Goal: Transaction & Acquisition: Purchase product/service

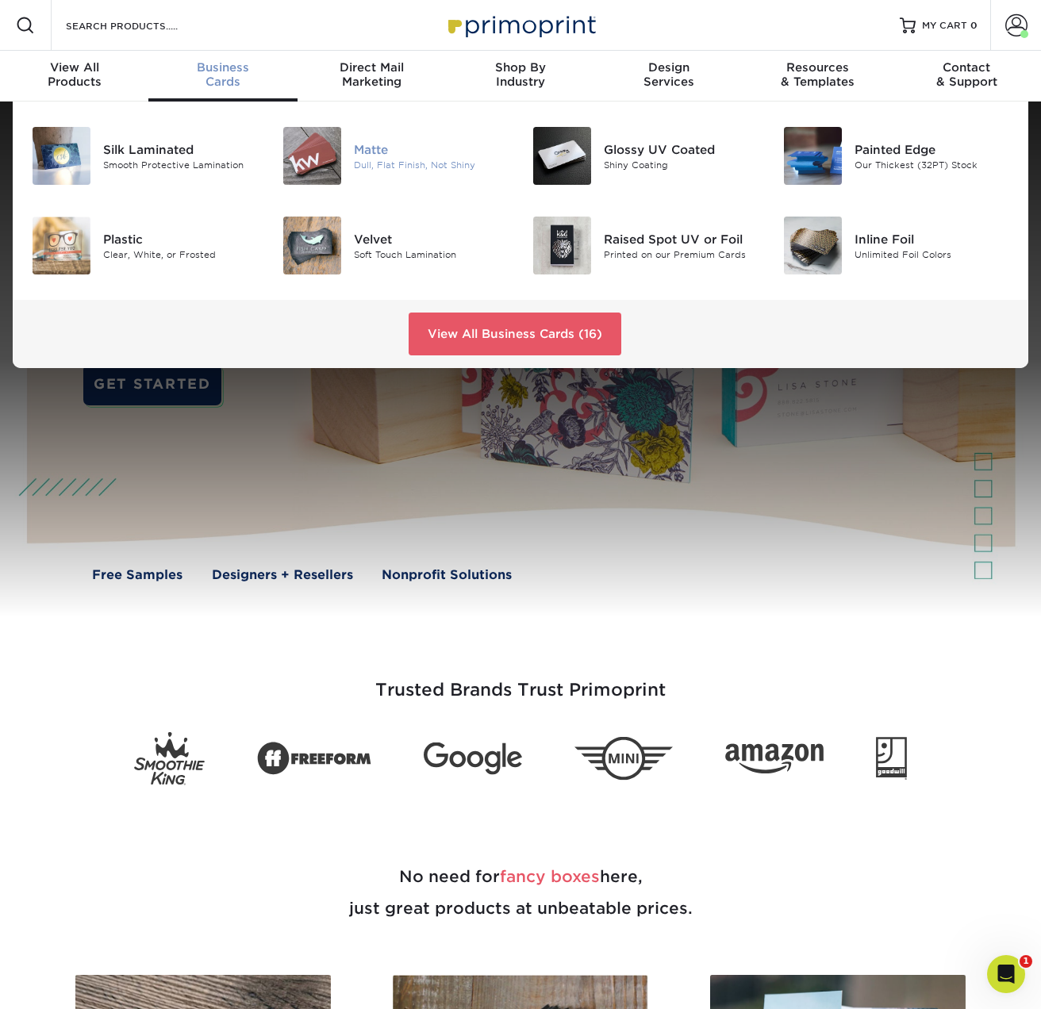
click at [359, 141] on div "Matte" at bounding box center [431, 148] width 155 height 17
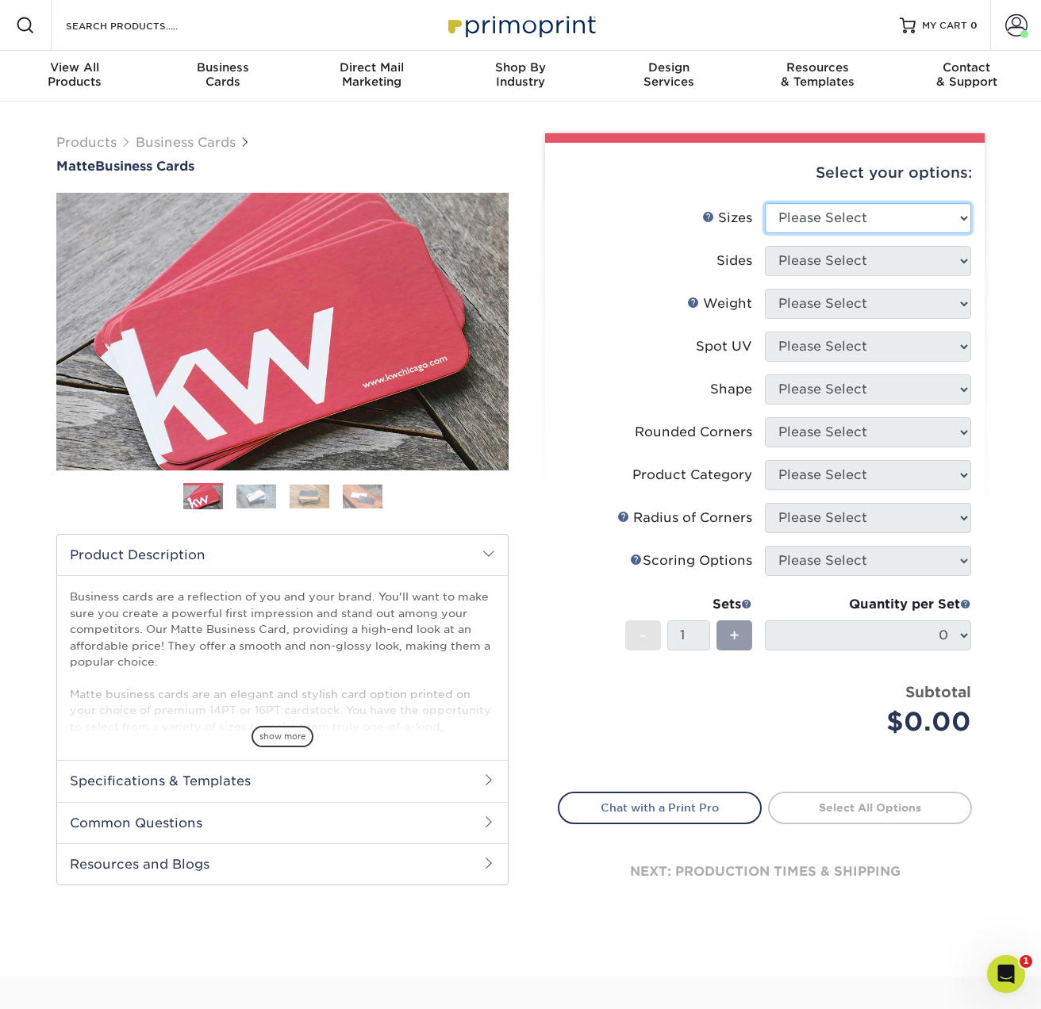
click at [957, 208] on select "Please Select 1.5" x 3.5" - Mini 1.75" x 3.5" - Mini 2" x 2" - Square 2" x 3" -…" at bounding box center [868, 218] width 206 height 30
select select "2.00x3.50"
click at [765, 203] on select "Please Select 1.5" x 3.5" - Mini 1.75" x 3.5" - Mini 2" x 2" - Square 2" x 3" -…" at bounding box center [868, 218] width 206 height 30
click at [928, 258] on select "Please Select Print Both Sides Print Front Only" at bounding box center [868, 261] width 206 height 30
select select "13abbda7-1d64-4f25-8bb2-c179b224825d"
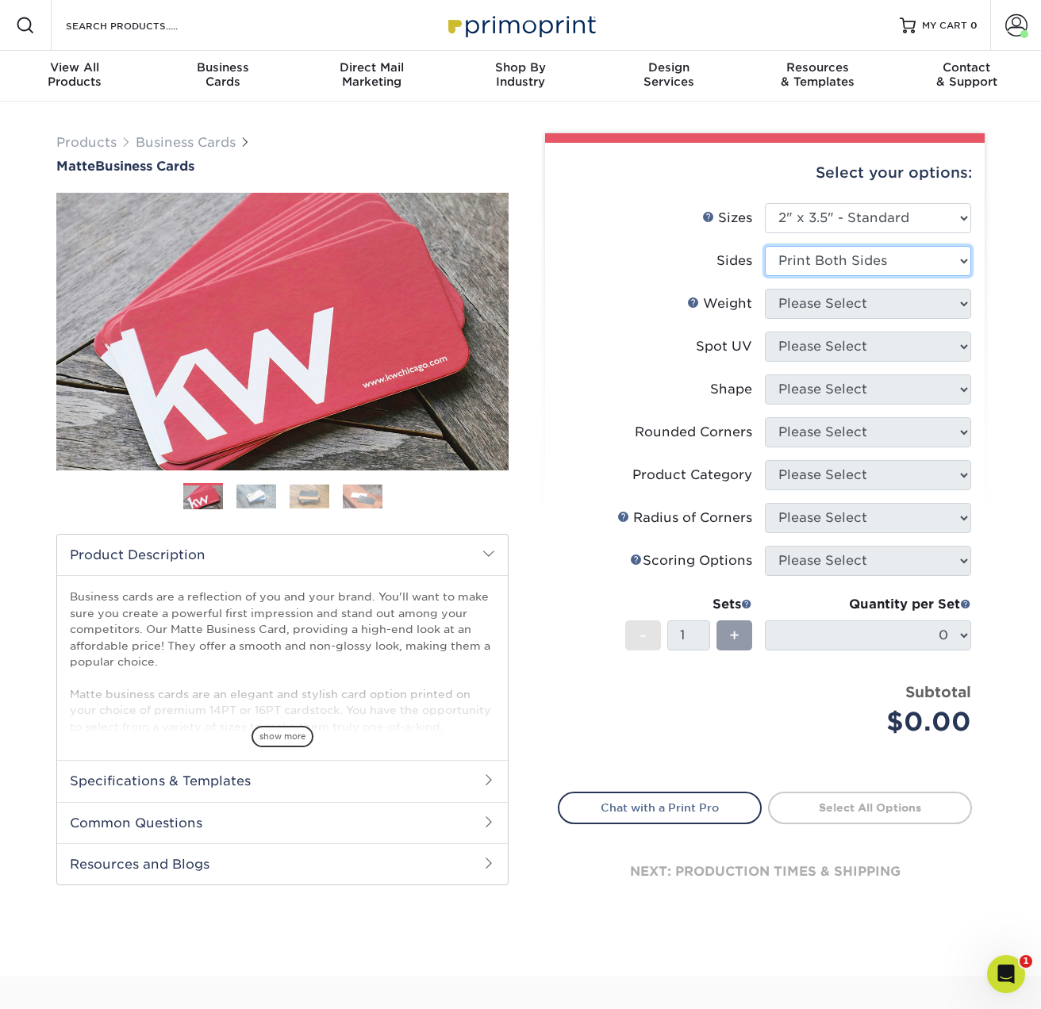
click at [765, 246] on select "Please Select Print Both Sides Print Front Only" at bounding box center [868, 261] width 206 height 30
click at [930, 304] on select "Please Select 16PT 14PT" at bounding box center [868, 304] width 206 height 30
select select "14PT"
click at [765, 289] on select "Please Select 16PT 14PT" at bounding box center [868, 304] width 206 height 30
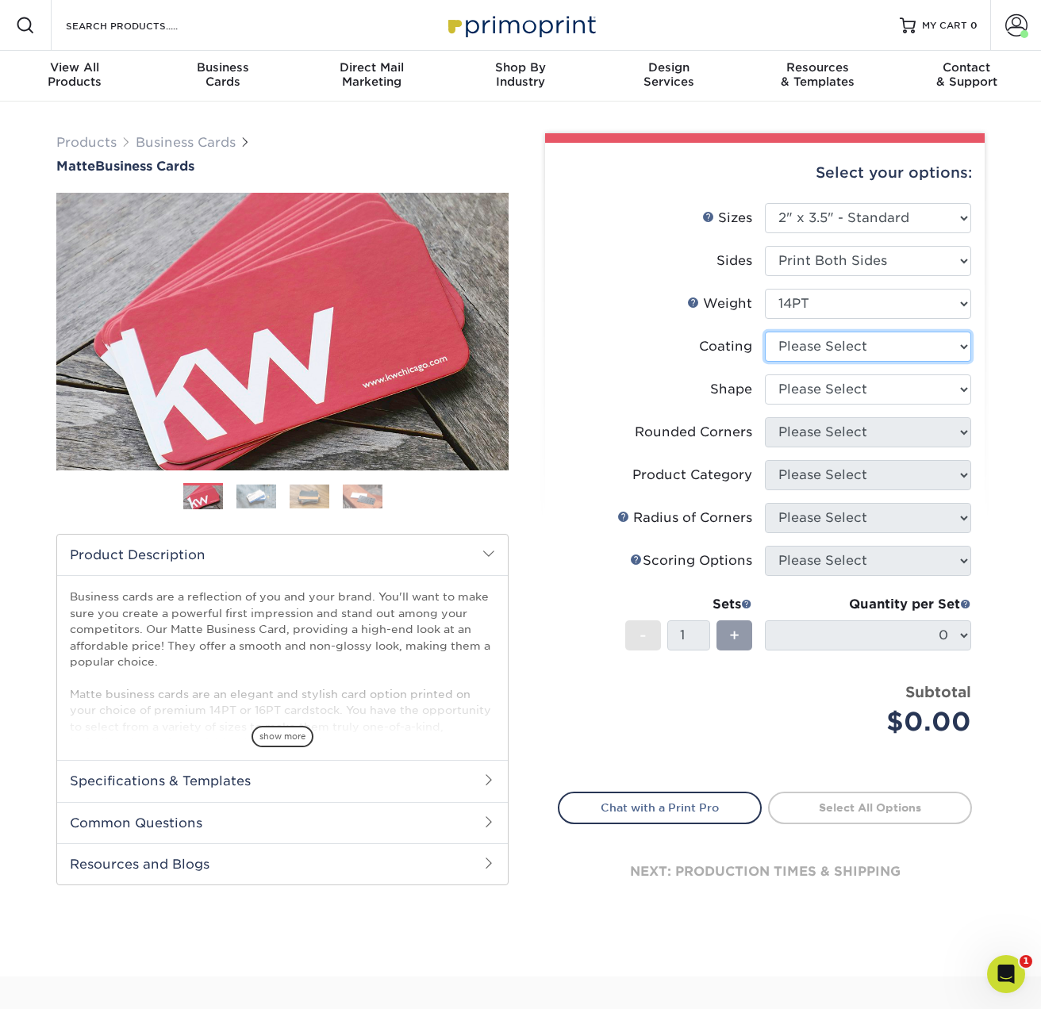
click at [915, 349] on select at bounding box center [868, 347] width 206 height 30
select select "121bb7b5-3b4d-429f-bd8d-bbf80e953313"
click at [765, 332] on select at bounding box center [868, 347] width 206 height 30
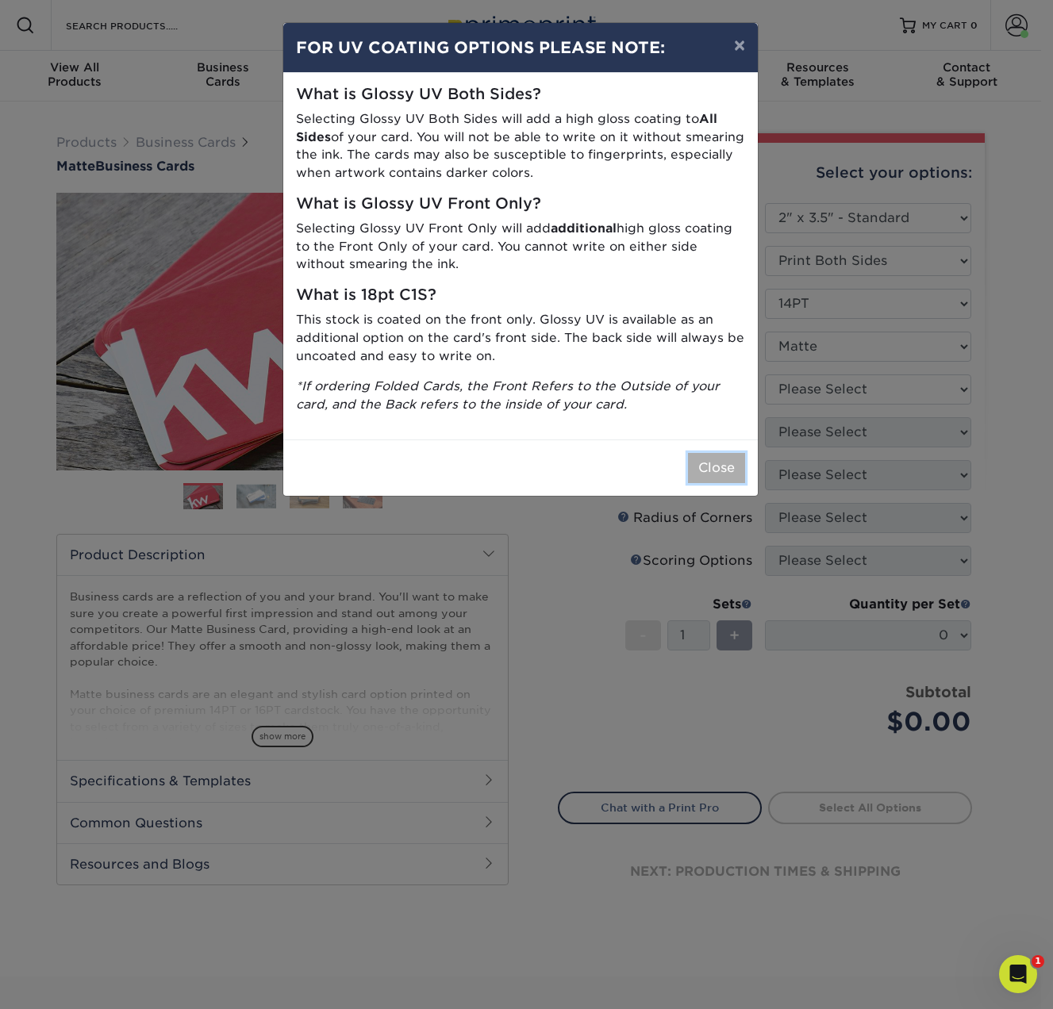
click at [730, 473] on button "Close" at bounding box center [716, 468] width 57 height 30
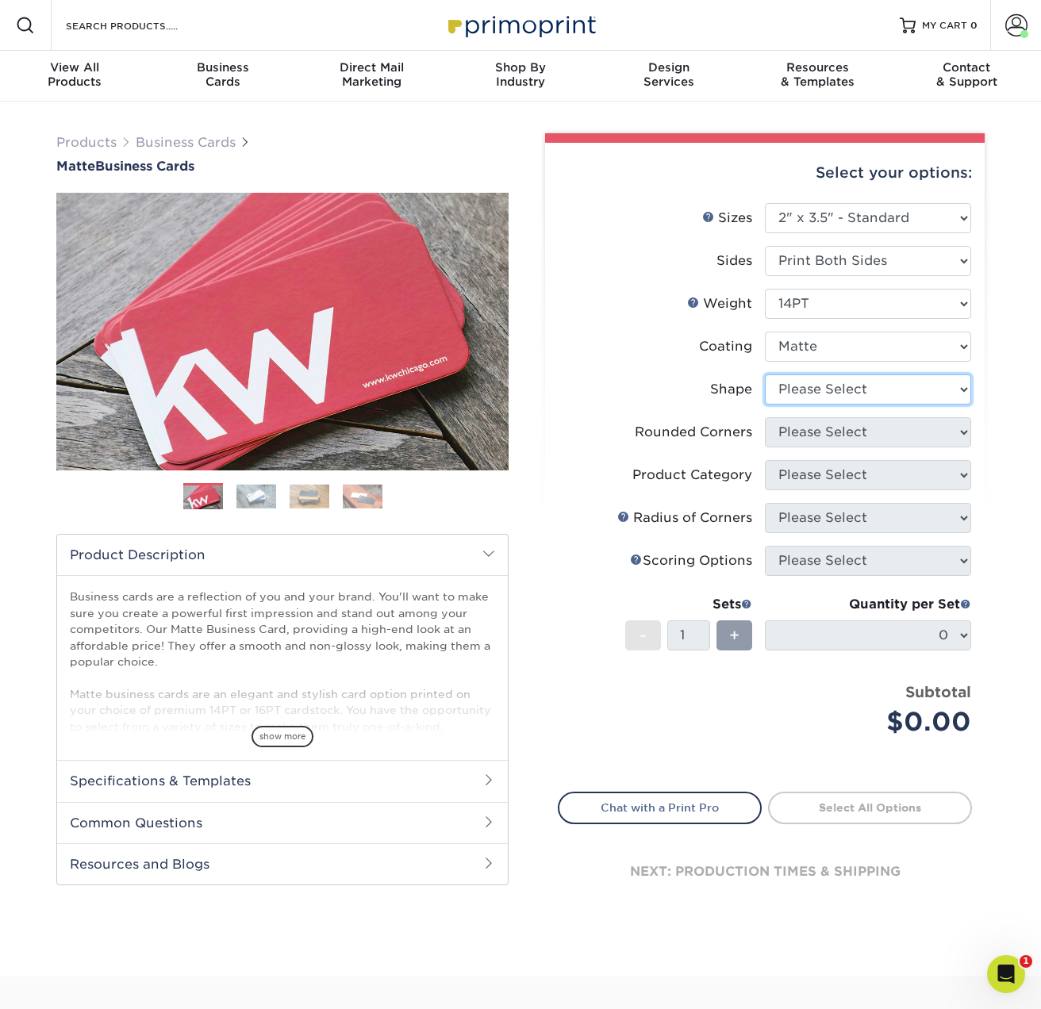
click at [922, 385] on select "Please Select Standard" at bounding box center [868, 389] width 206 height 30
select select "standard"
click at [765, 374] on select "Please Select Standard" at bounding box center [868, 389] width 206 height 30
click at [915, 432] on select "Please Select Yes - Round 2 Corners Yes - Round 4 Corners No" at bounding box center [868, 432] width 206 height 30
select select "0"
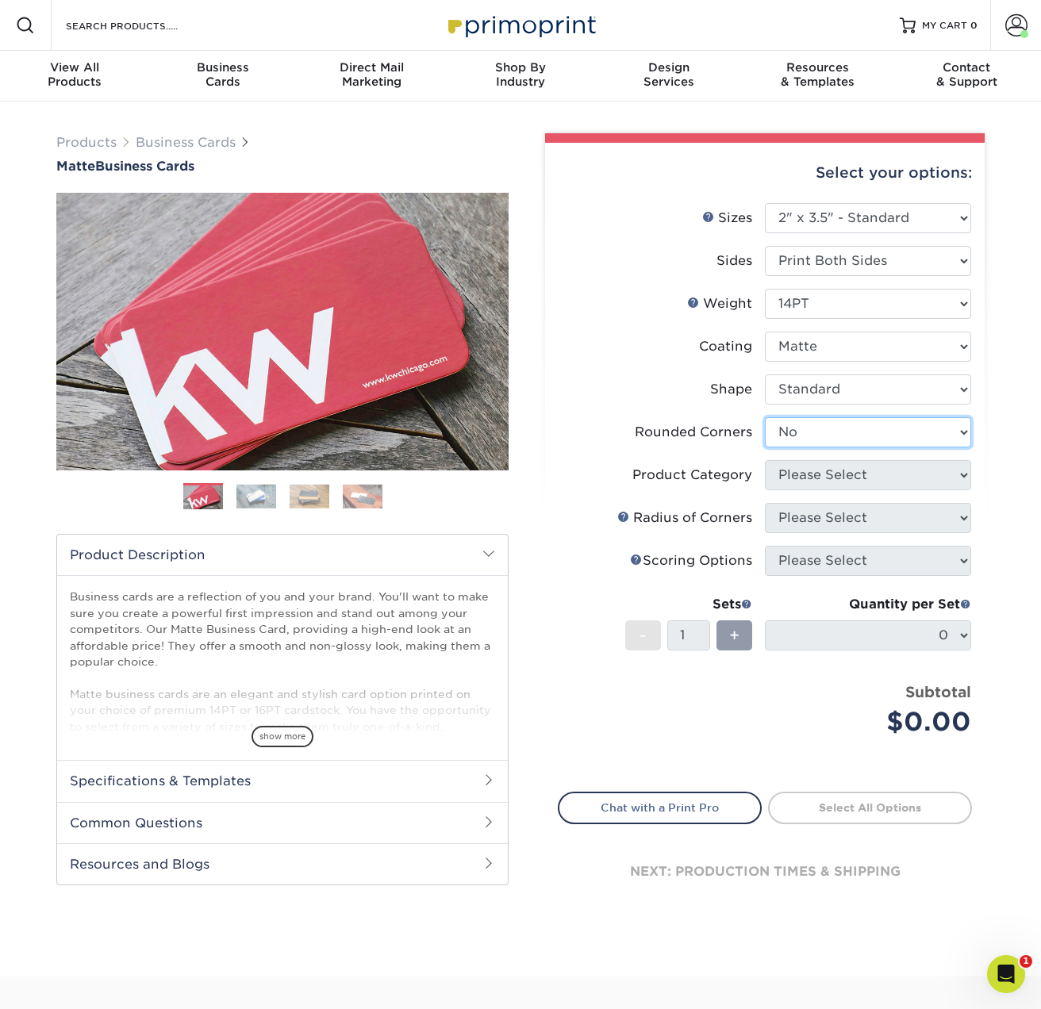
click at [765, 417] on select "Please Select Yes - Round 2 Corners Yes - Round 4 Corners No" at bounding box center [868, 432] width 206 height 30
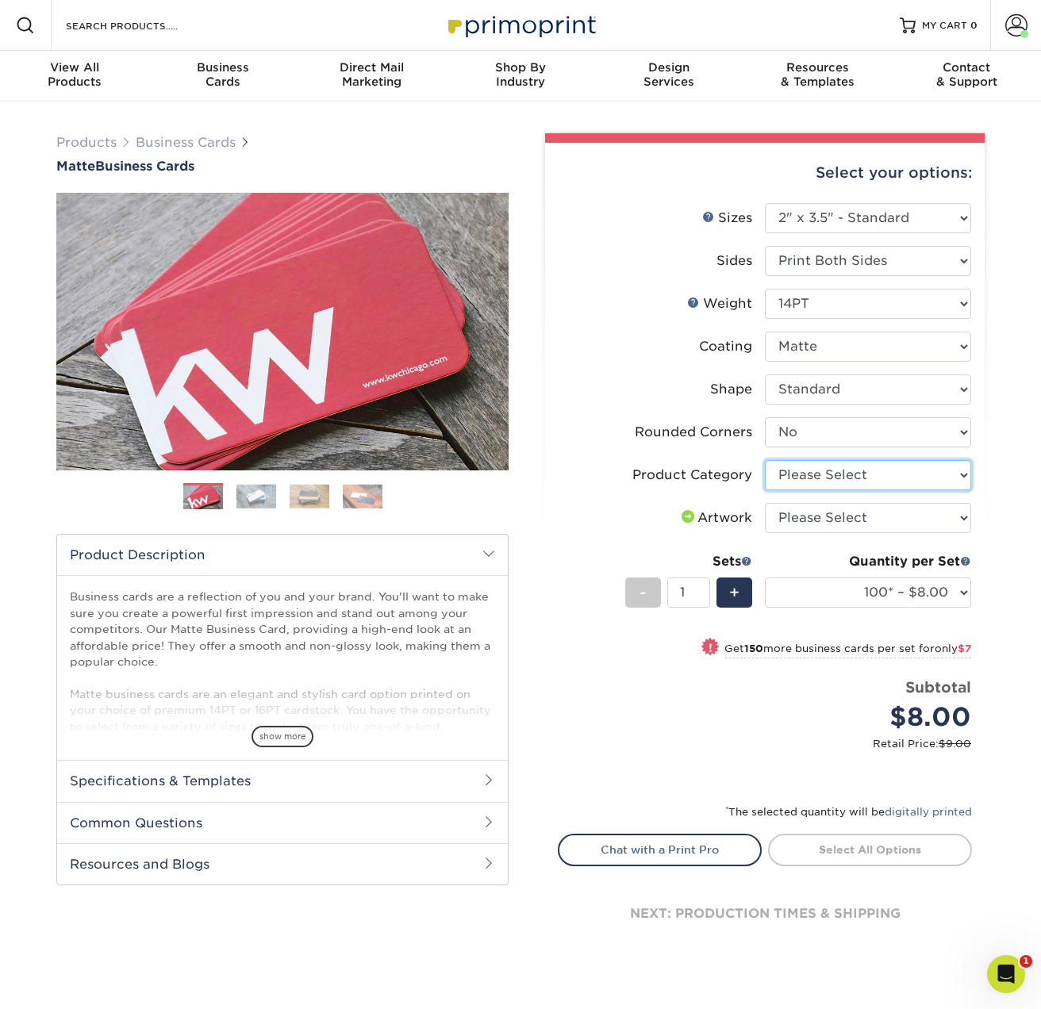
click at [953, 466] on select "Please Select Business Cards" at bounding box center [868, 475] width 206 height 30
select select "3b5148f1-0588-4f88-a218-97bcfdce65c1"
click at [765, 460] on select "Please Select Business Cards" at bounding box center [868, 475] width 206 height 30
click at [926, 520] on select "Please Select I will upload files I need a design - $100" at bounding box center [868, 518] width 206 height 30
select select "upload"
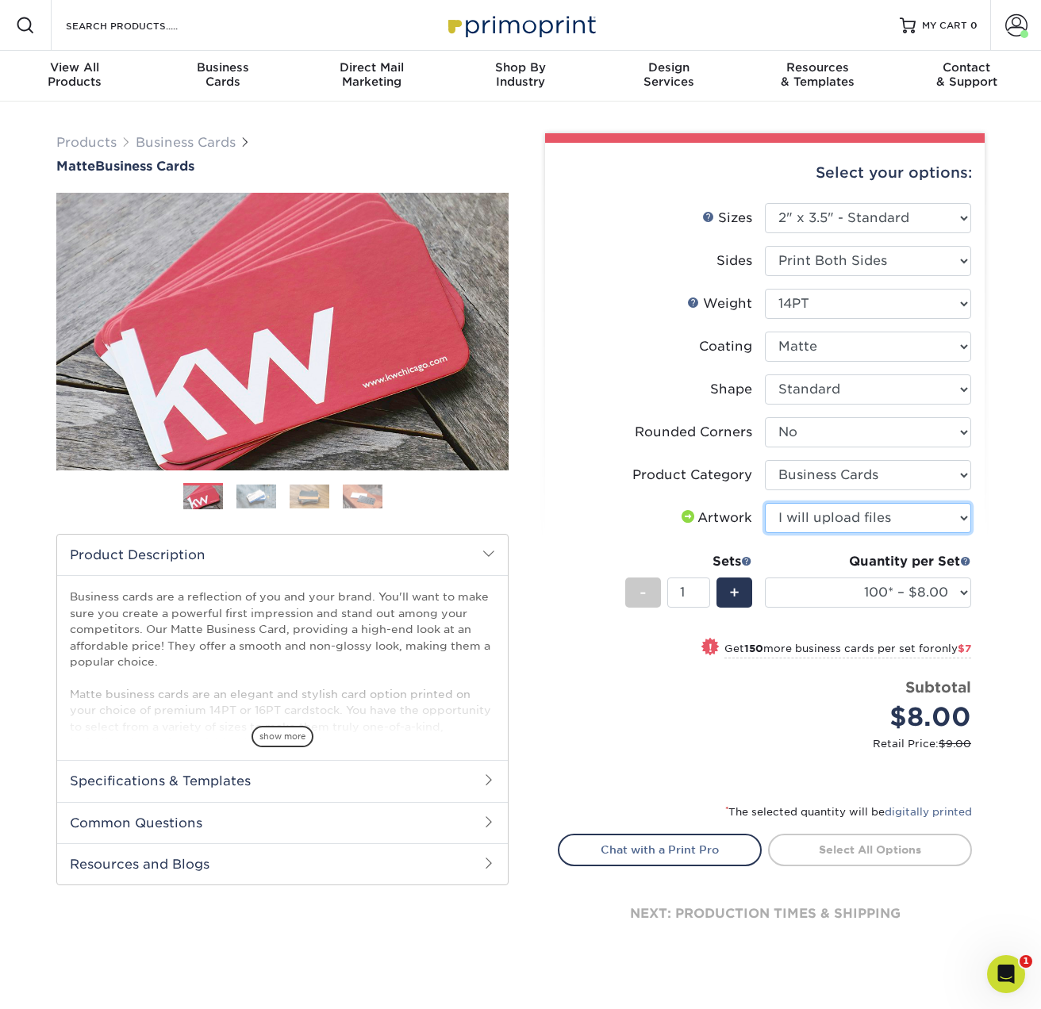
click at [765, 503] on select "Please Select I will upload files I need a design - $100" at bounding box center [868, 518] width 206 height 30
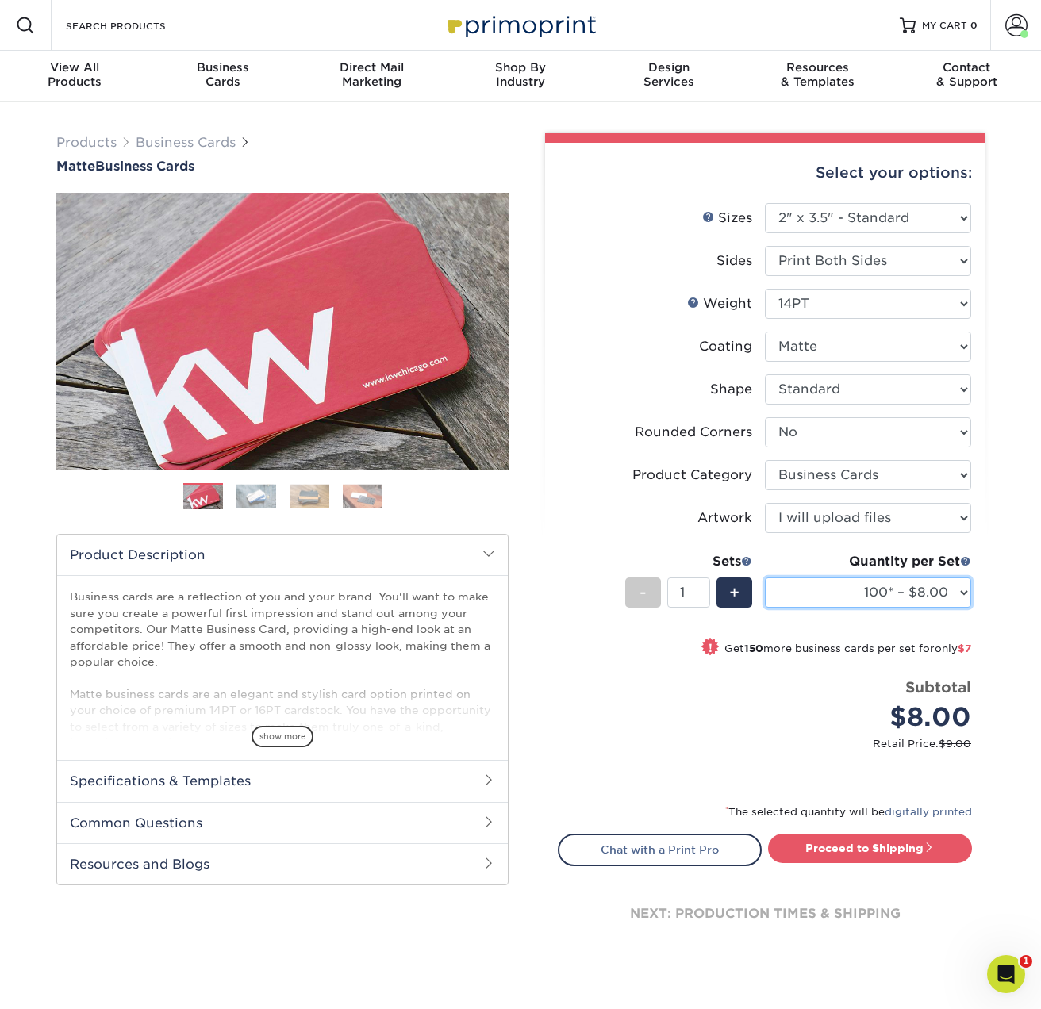
click at [928, 585] on select "100* – $8.00 250* – $15.00 500 – $30.00 1000 – $37.00 2500 – $66.00 5000 – $127…" at bounding box center [868, 592] width 206 height 30
select select "500 – $30.00"
click at [765, 577] on select "100* – $8.00 250* – $15.00 500 – $30.00 1000 – $37.00 2500 – $66.00 5000 – $127…" at bounding box center [868, 592] width 206 height 30
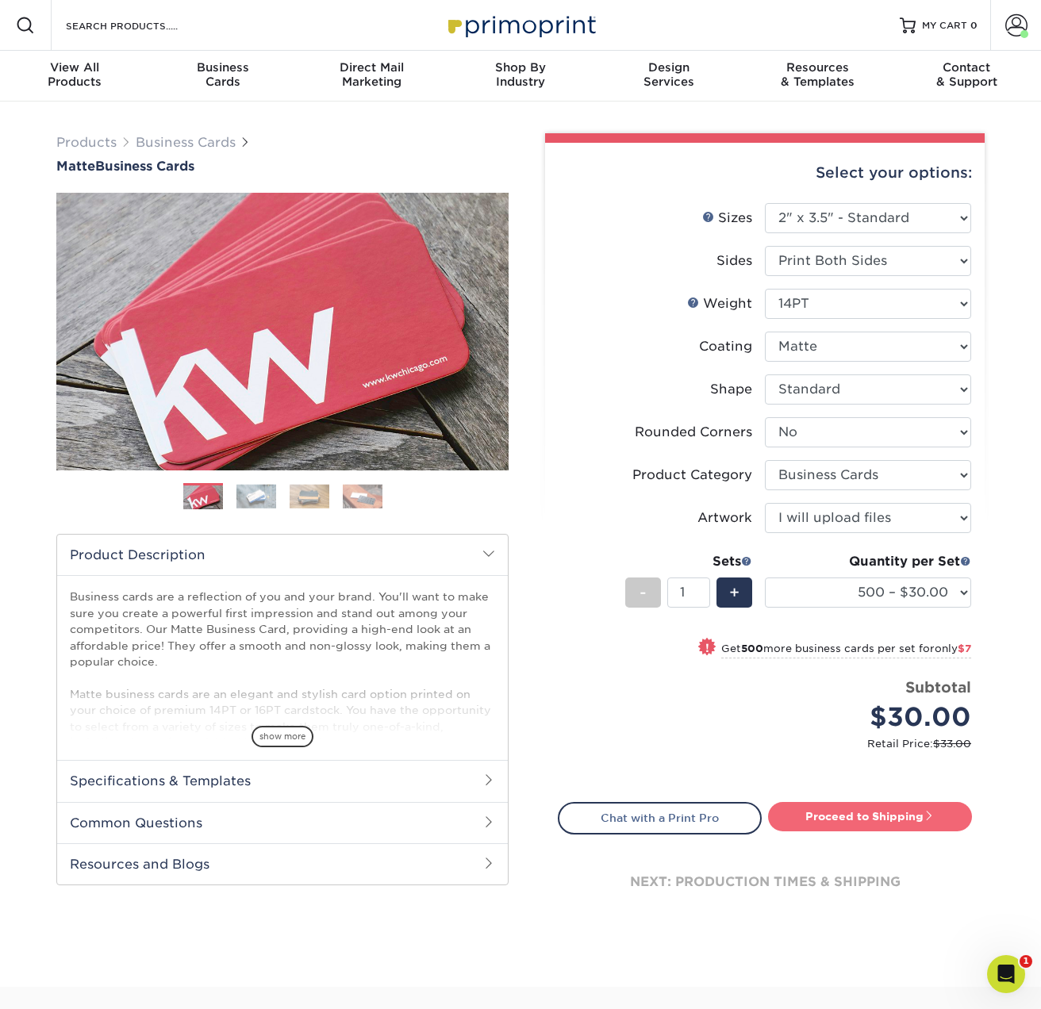
click at [851, 822] on link "Proceed to Shipping" at bounding box center [870, 816] width 204 height 29
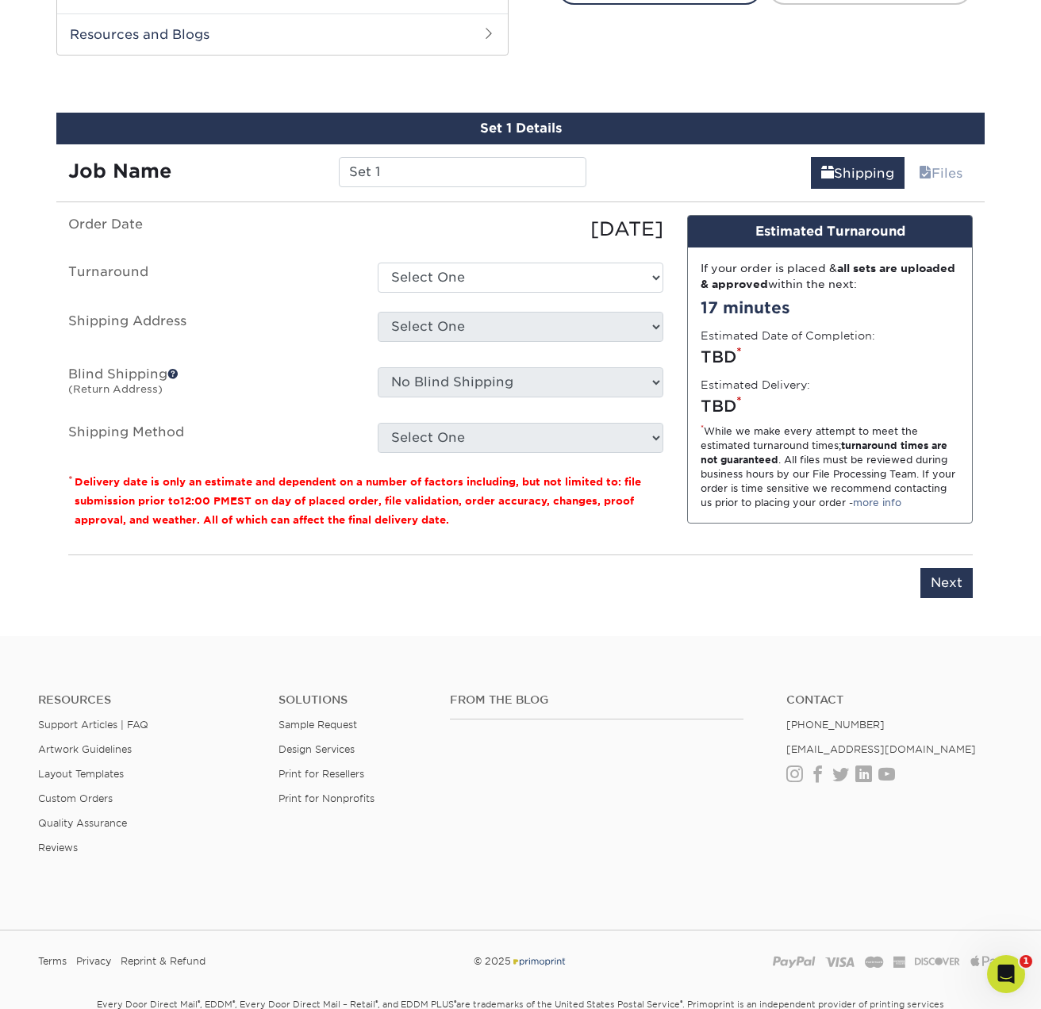
scroll to position [845, 0]
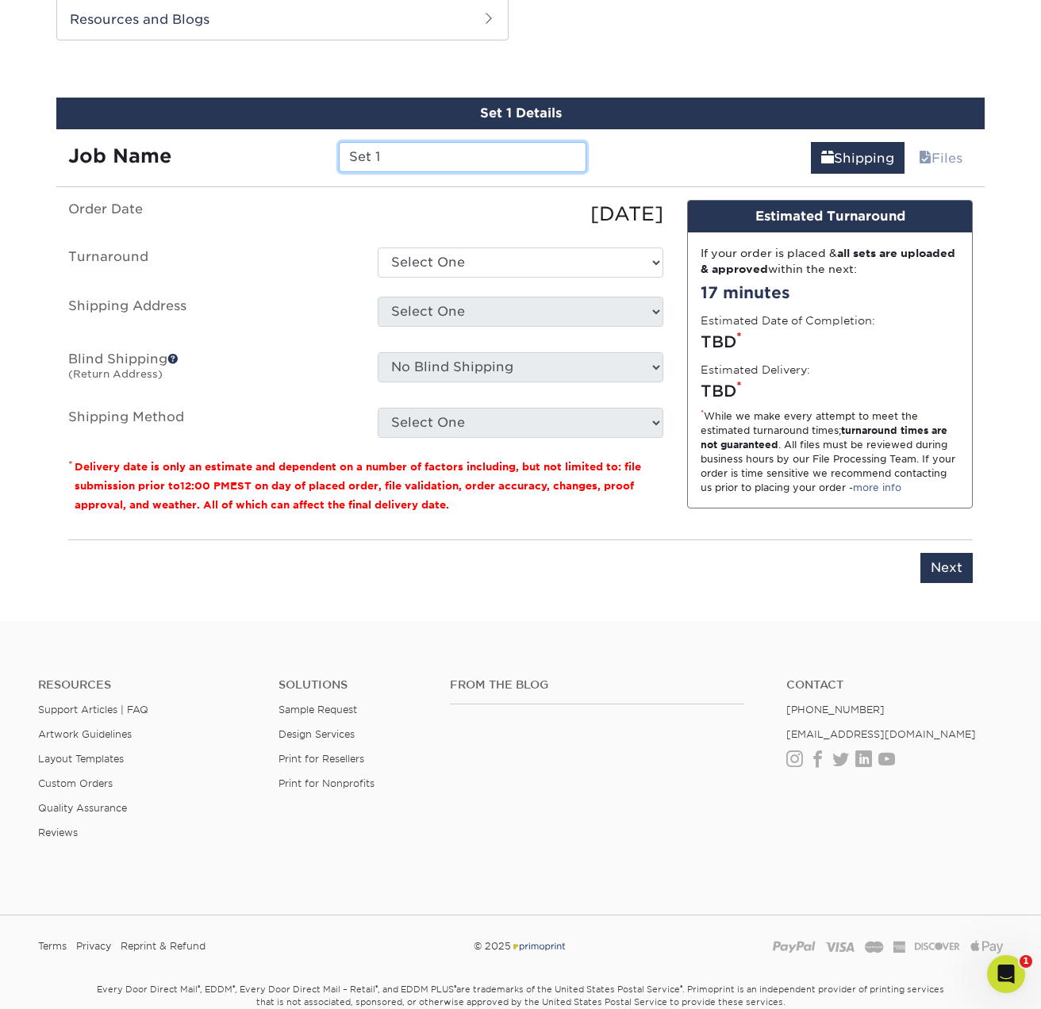
drag, startPoint x: 387, startPoint y: 153, endPoint x: 310, endPoint y: 155, distance: 77.0
click at [310, 155] on div "Job Name Set 1" at bounding box center [327, 157] width 542 height 30
type input "Woodlands_ReviewUs_Cards_10.25"
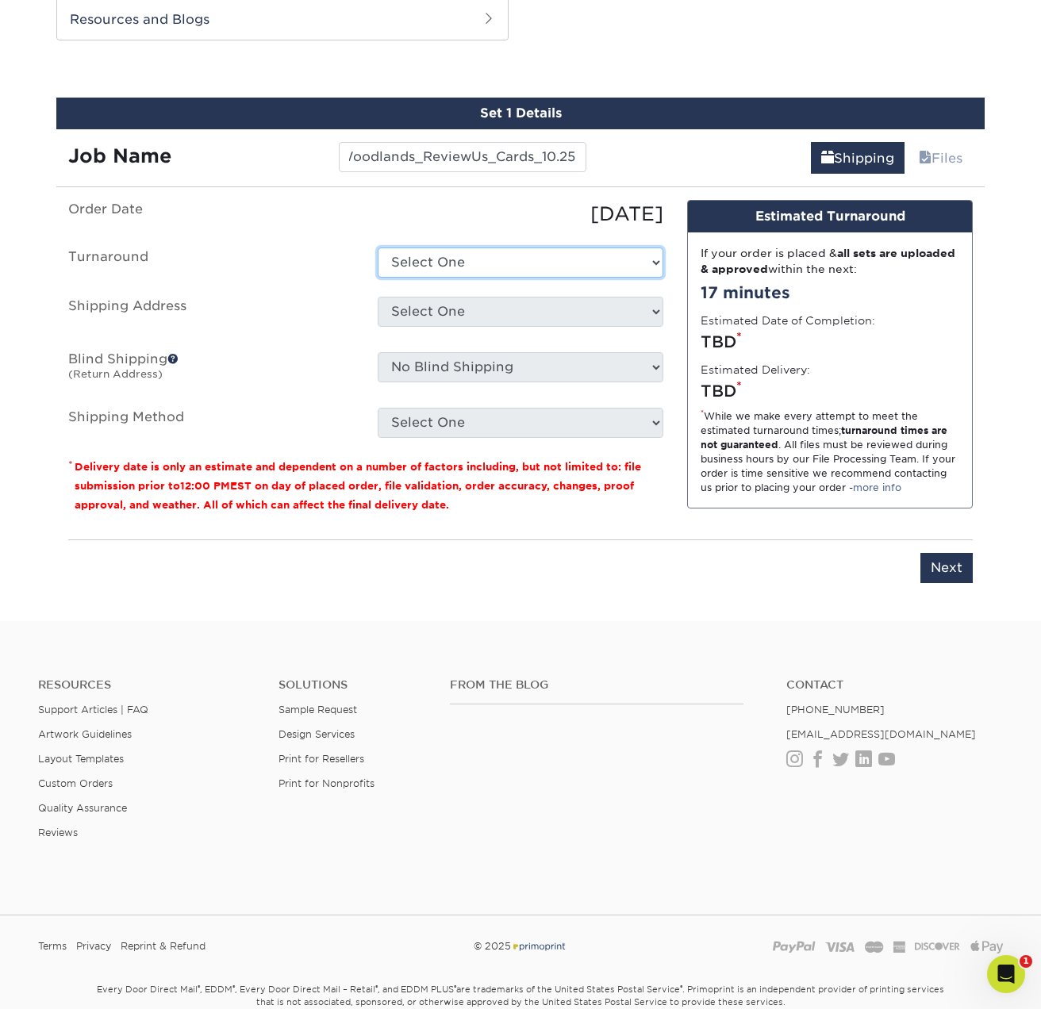
click at [603, 267] on select "Select One 2-4 Business Days 2 Day Next Business Day" at bounding box center [521, 262] width 286 height 30
select select "4593e6bc-33d2-4cf1-a66b-d77e9d82a3cc"
click at [378, 247] on select "Select One 2-4 Business Days 2 Day Next Business Day" at bounding box center [521, 262] width 286 height 30
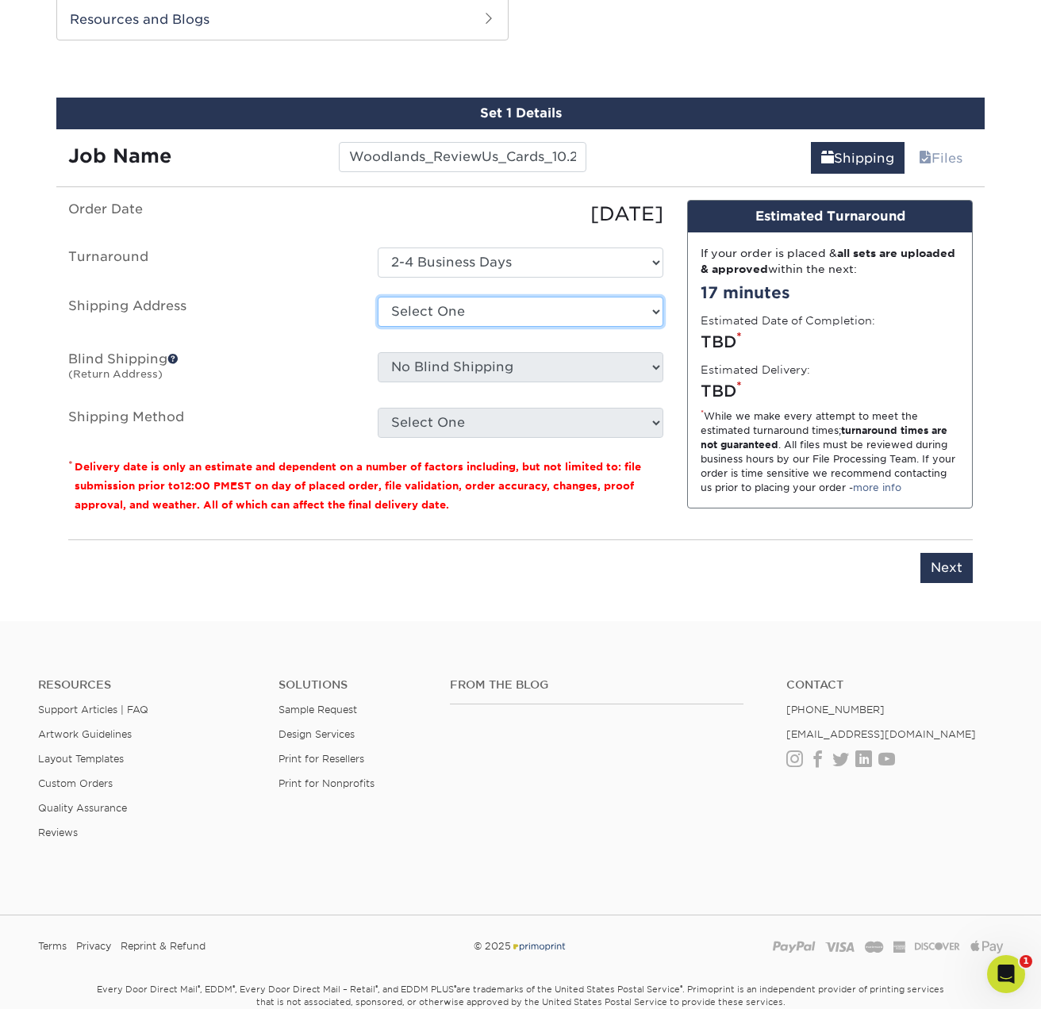
click at [644, 297] on select "Select One Arbor View Senior Living Canton Regency CSS + SAW Devonshire Care Ce…" at bounding box center [521, 312] width 286 height 30
select select "271823"
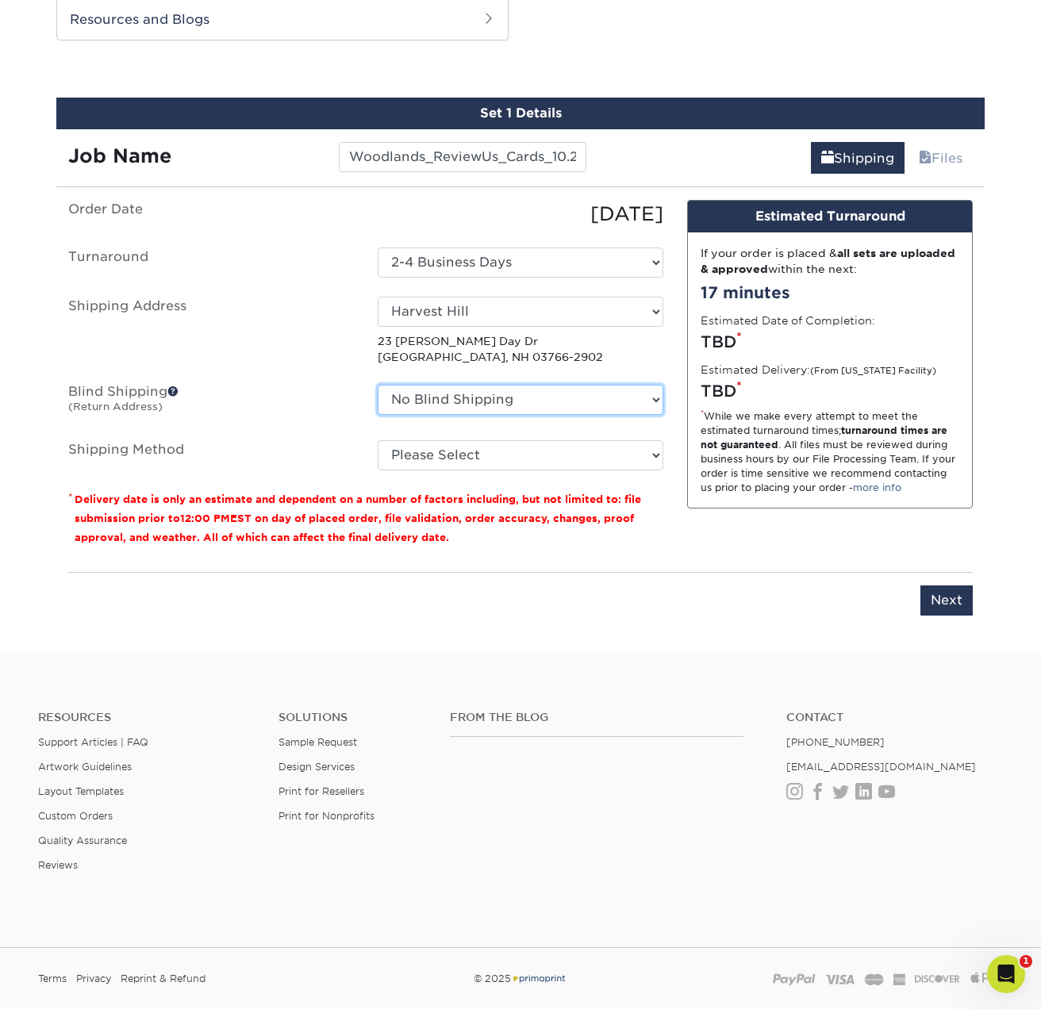
click at [613, 402] on select "No Blind Shipping Arbor View Senior Living Canton Regency CSS + SAW Devonshire …" at bounding box center [521, 400] width 286 height 30
select select "152231"
click at [378, 385] on select "No Blind Shipping Arbor View Senior Living Canton Regency CSS + SAW Devonshire …" at bounding box center [521, 400] width 286 height 30
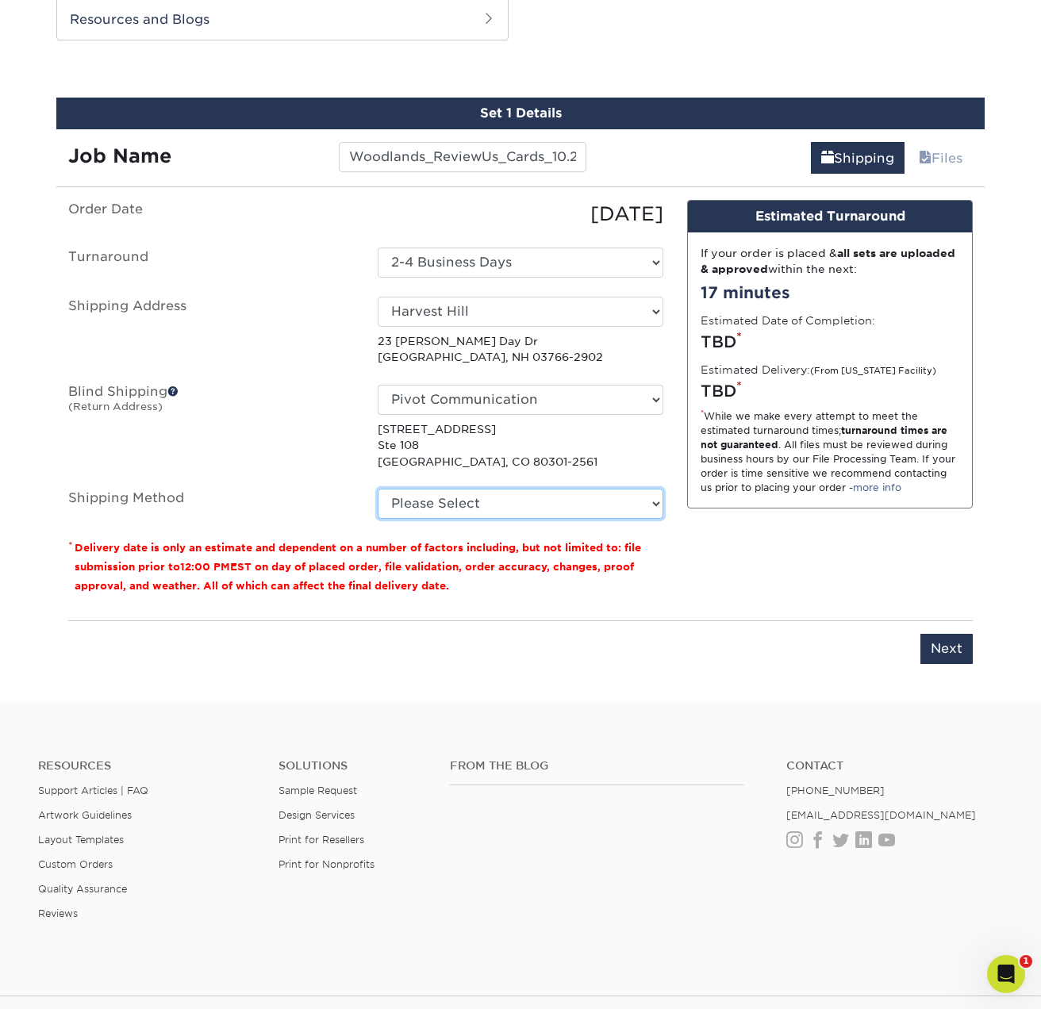
click at [635, 501] on select "Please Select Ground Shipping (+$8.96) 3 Day Shipping Service (+$15.34) 2 Day A…" at bounding box center [521, 504] width 286 height 30
select select "03"
click at [378, 489] on select "Please Select Ground Shipping (+$8.96) 3 Day Shipping Service (+$15.34) 2 Day A…" at bounding box center [521, 504] width 286 height 30
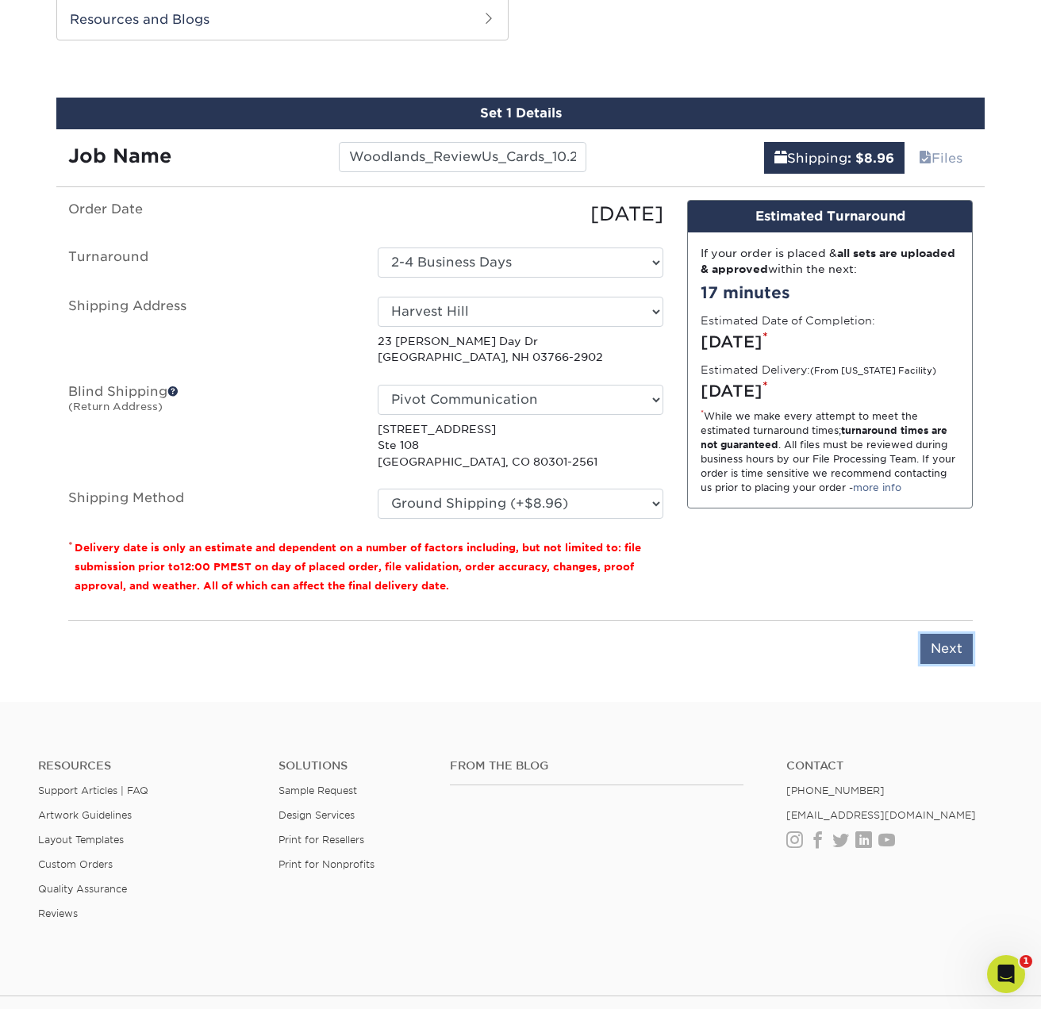
click at [960, 646] on input "Next" at bounding box center [946, 649] width 52 height 30
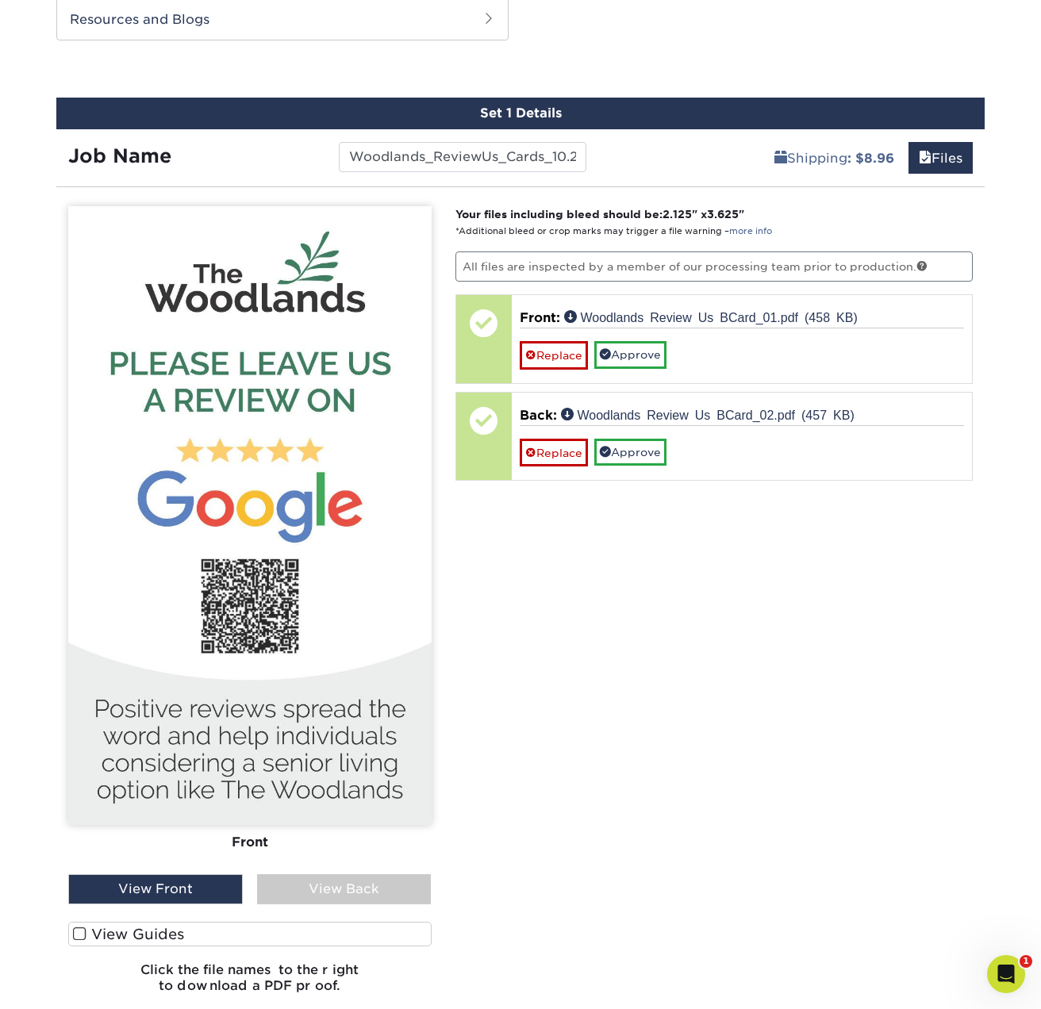
click at [387, 897] on div "View Back" at bounding box center [344, 889] width 175 height 30
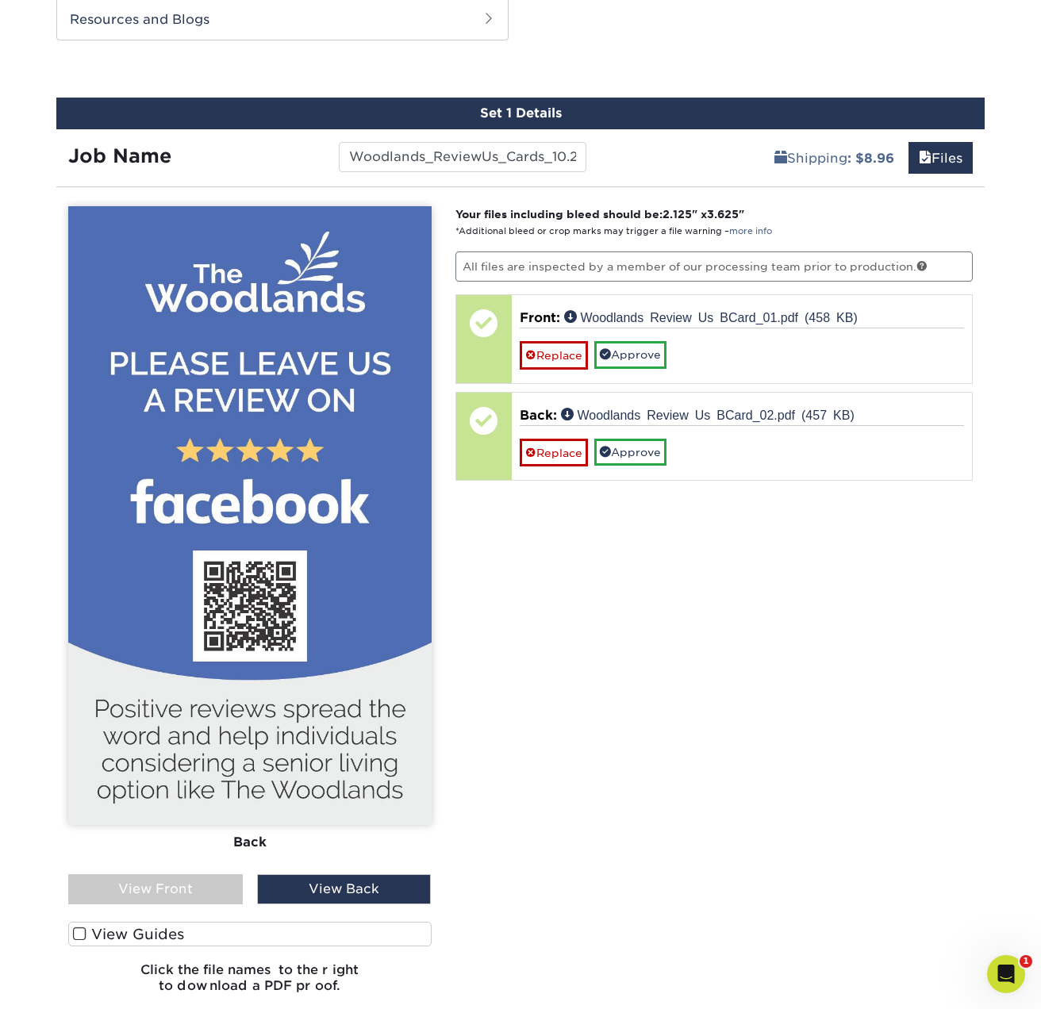
click at [182, 893] on div "View Front" at bounding box center [155, 889] width 175 height 30
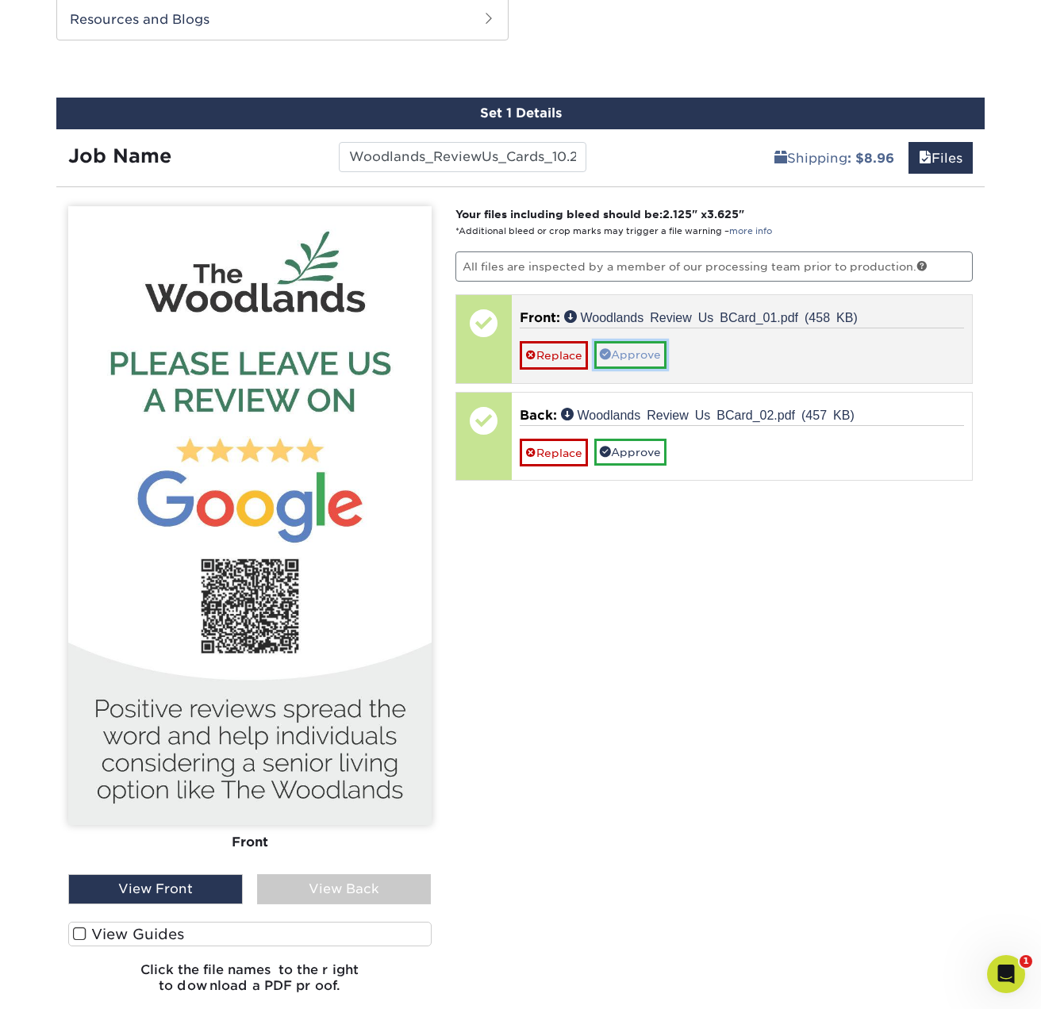
click at [636, 358] on link "Approve" at bounding box center [630, 354] width 72 height 27
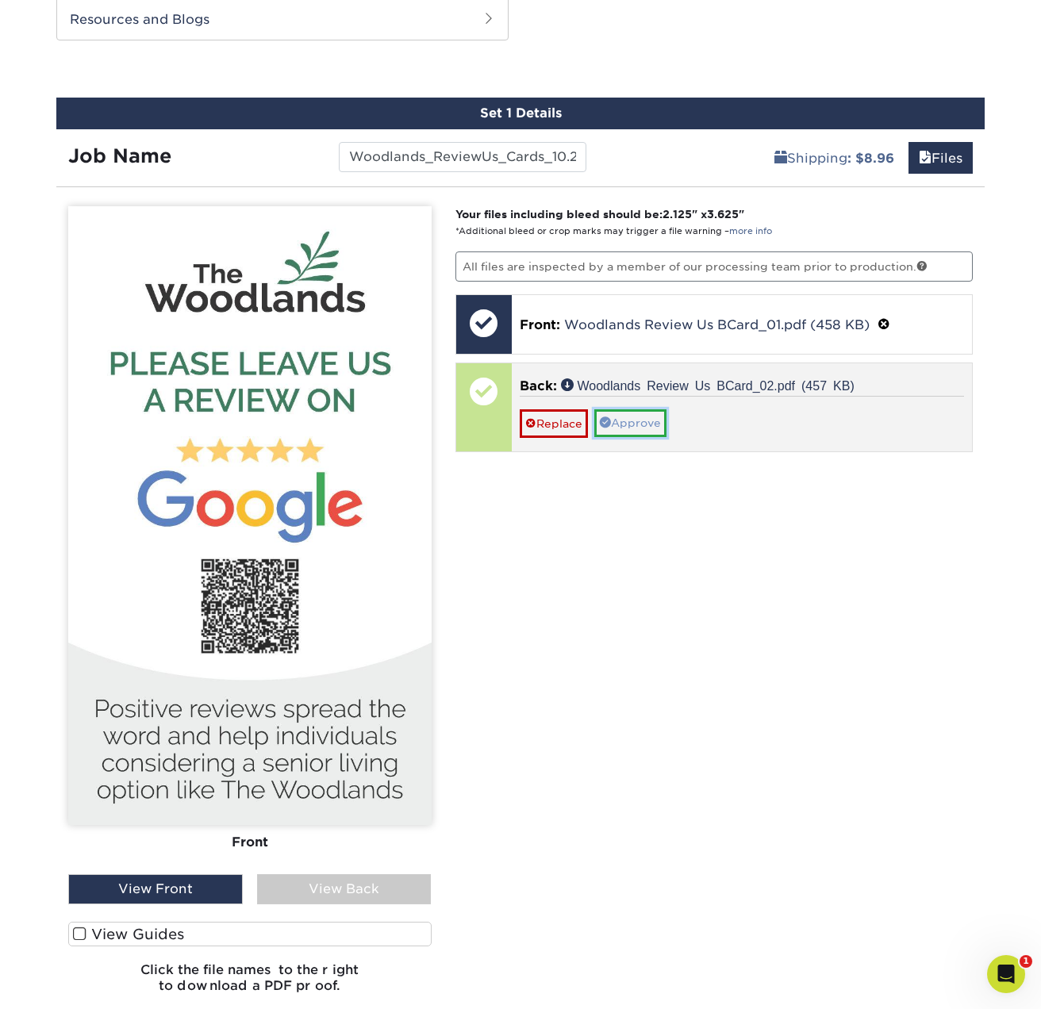
click at [642, 426] on link "Approve" at bounding box center [630, 422] width 72 height 27
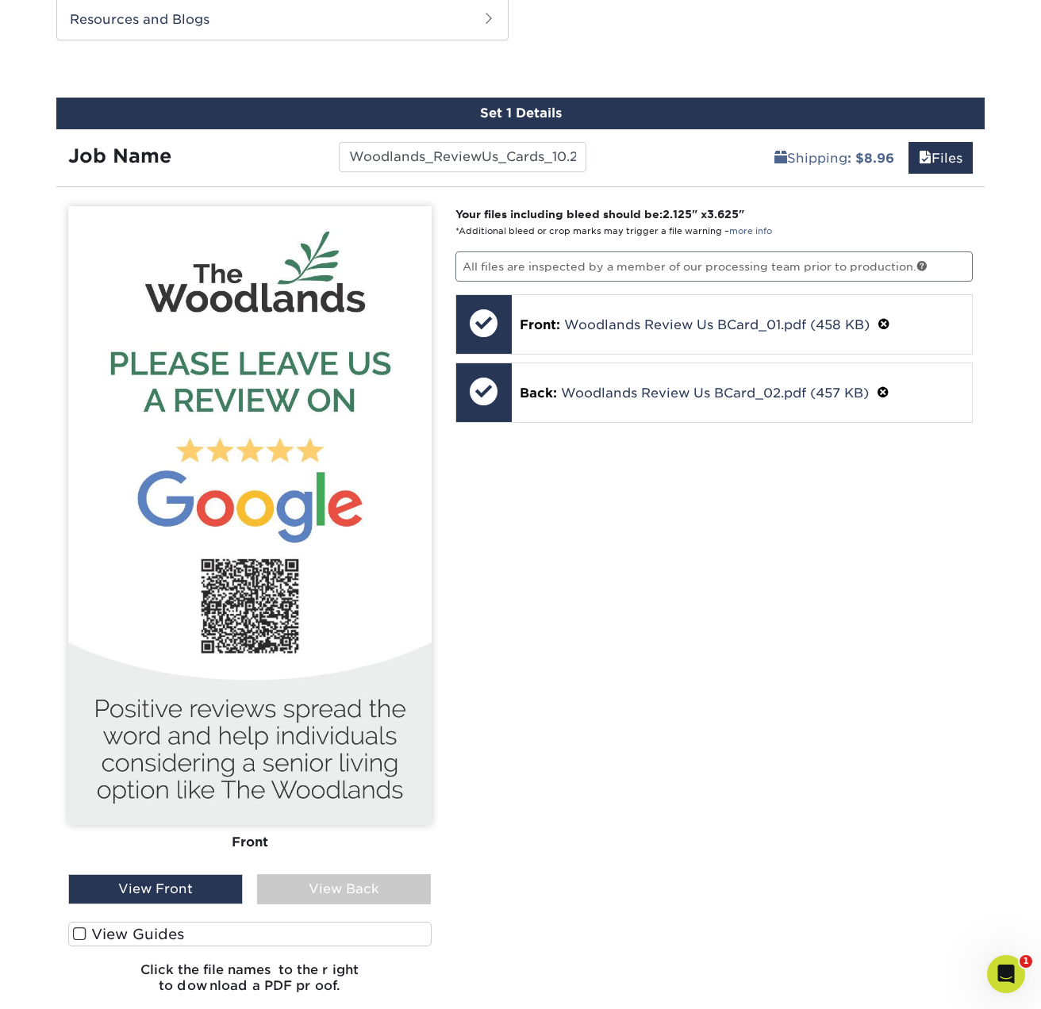
click at [339, 888] on div "View Back" at bounding box center [344, 889] width 175 height 30
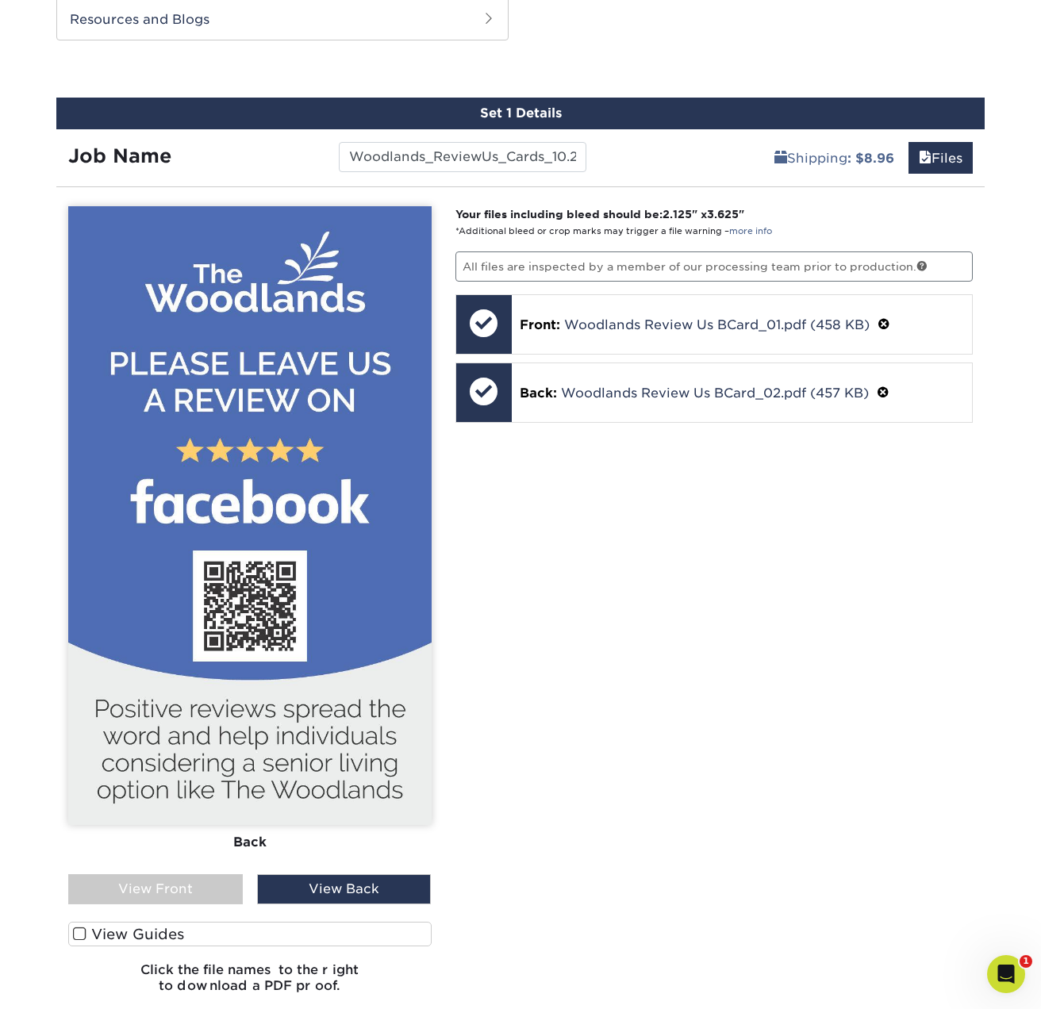
click at [171, 890] on div "View Front" at bounding box center [155, 889] width 175 height 30
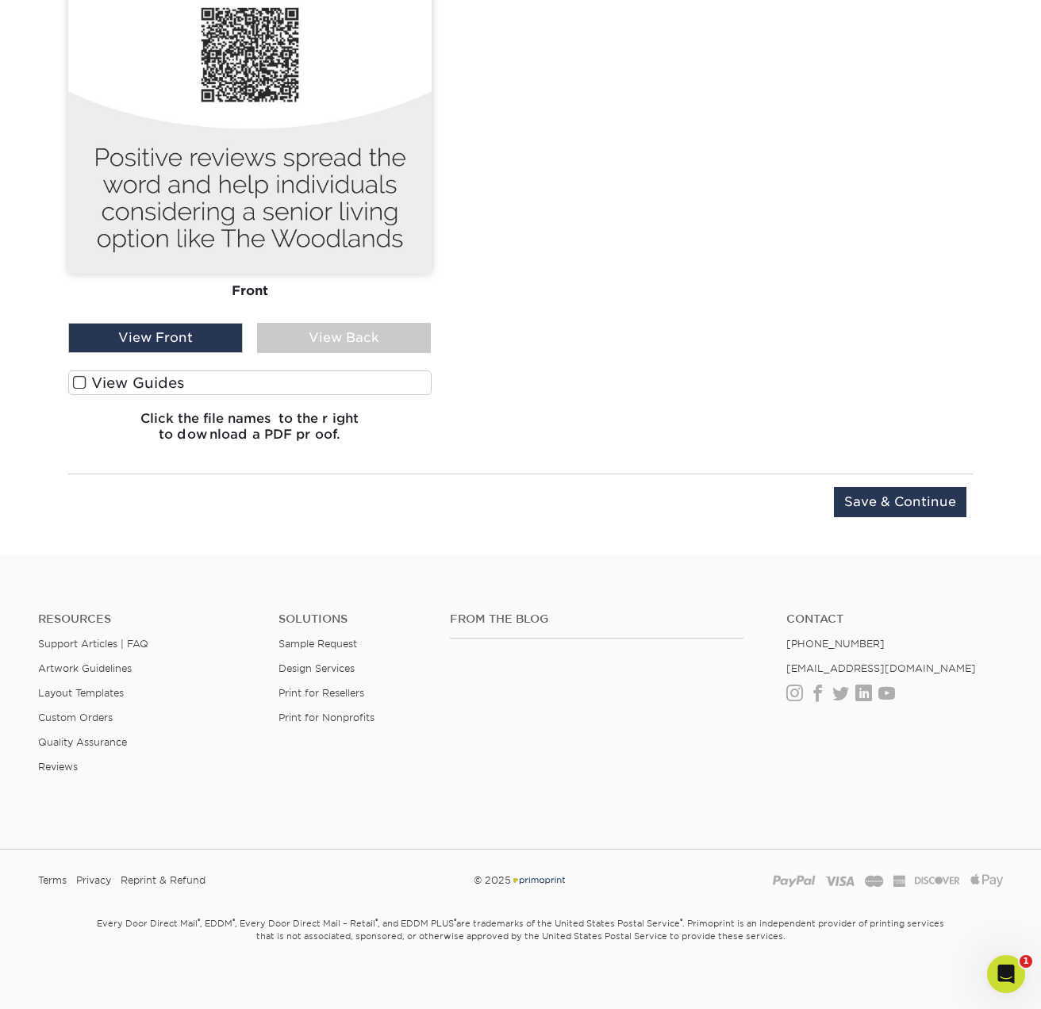
scroll to position [1406, 0]
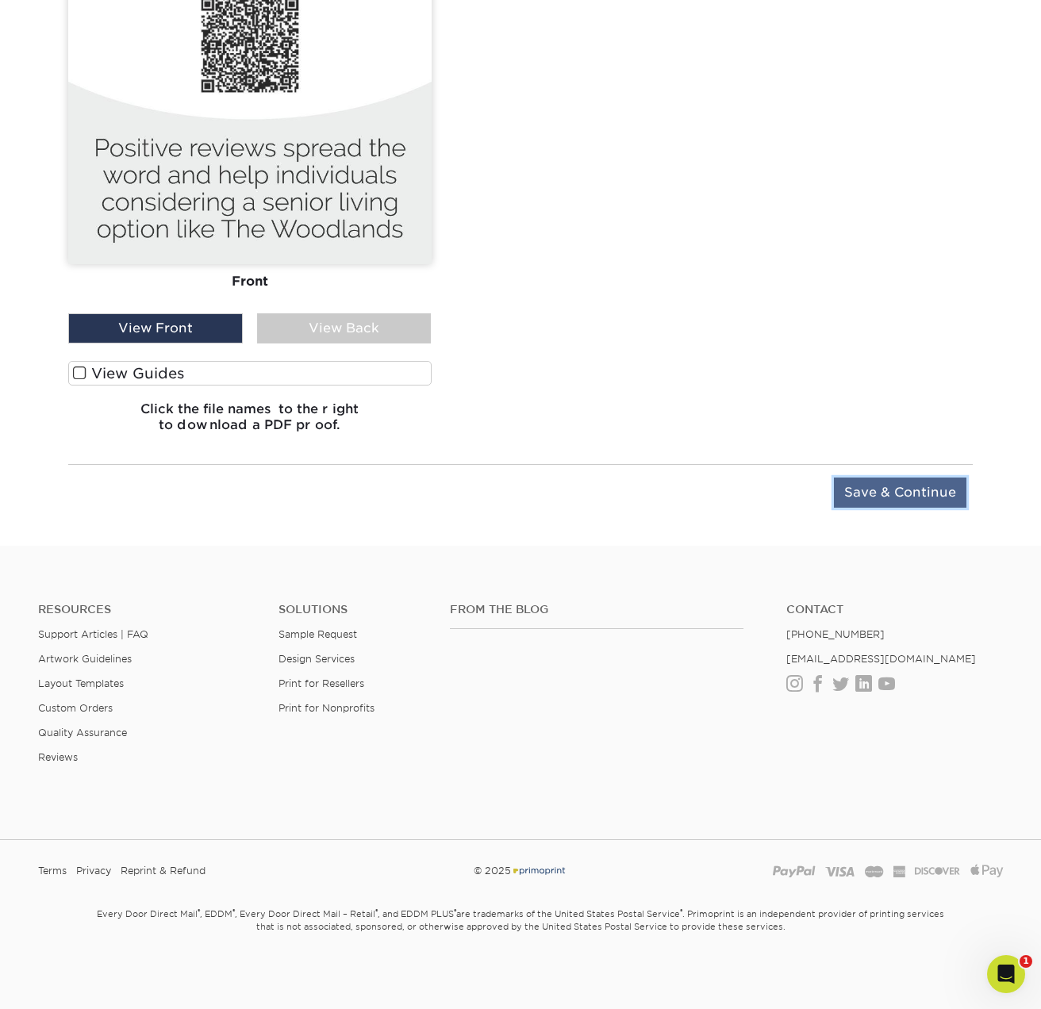
click at [891, 493] on input "Save & Continue" at bounding box center [900, 493] width 132 height 30
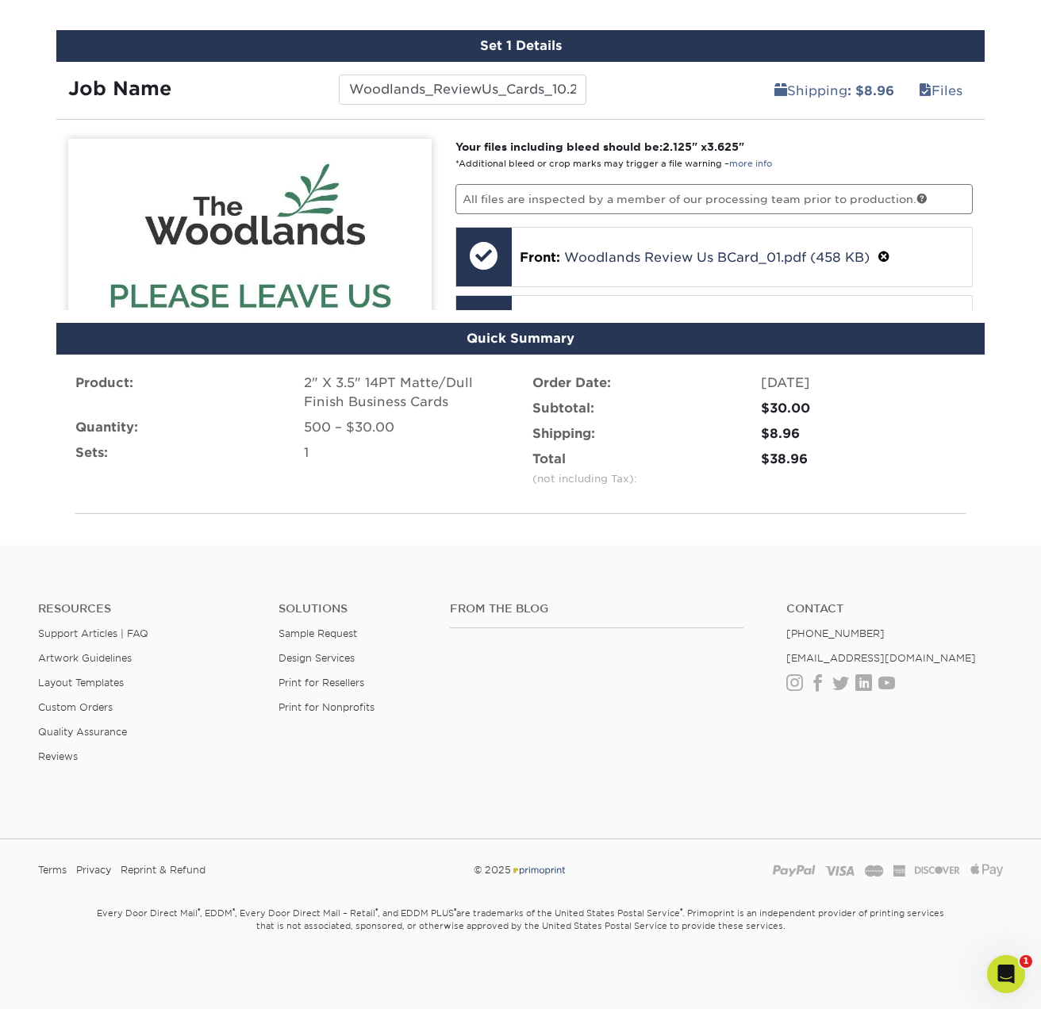
scroll to position [777, 0]
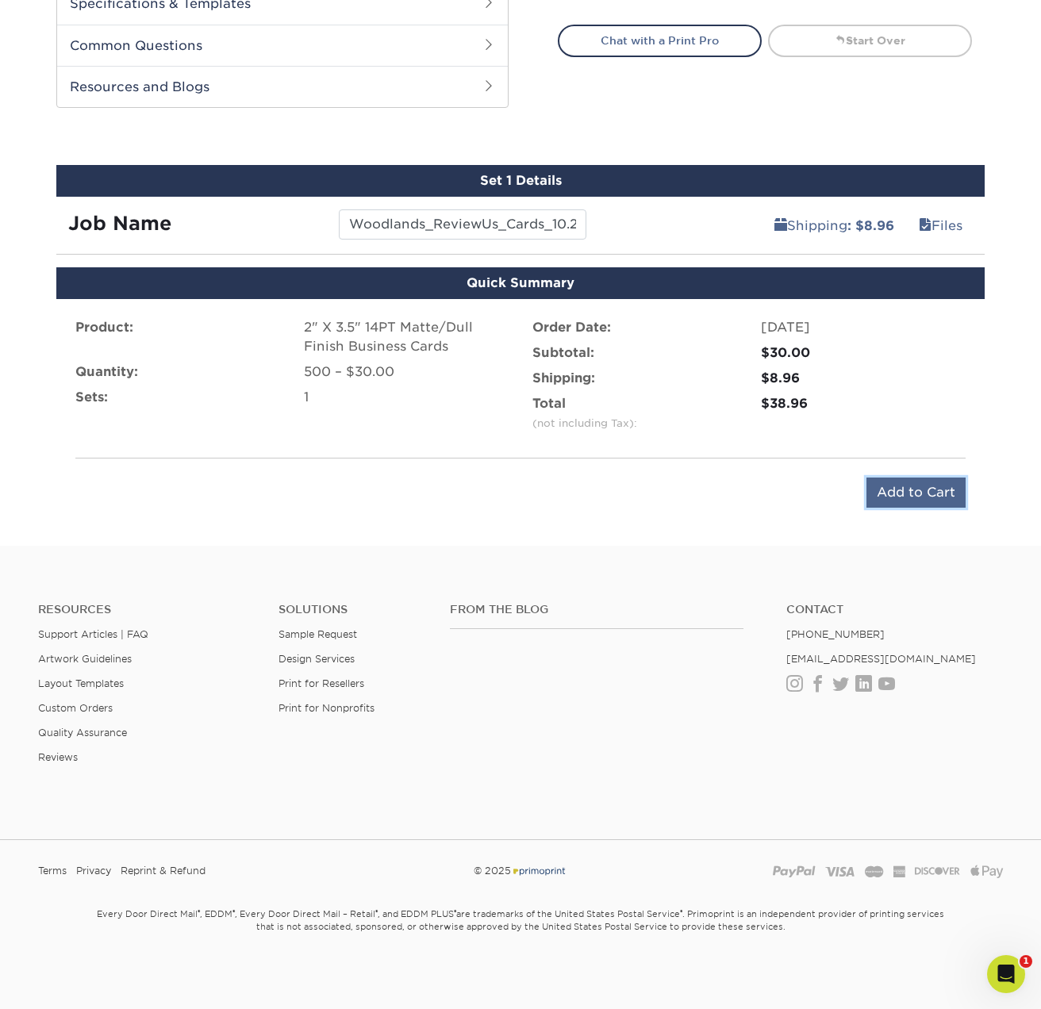
click at [889, 493] on input "Add to Cart" at bounding box center [915, 493] width 99 height 30
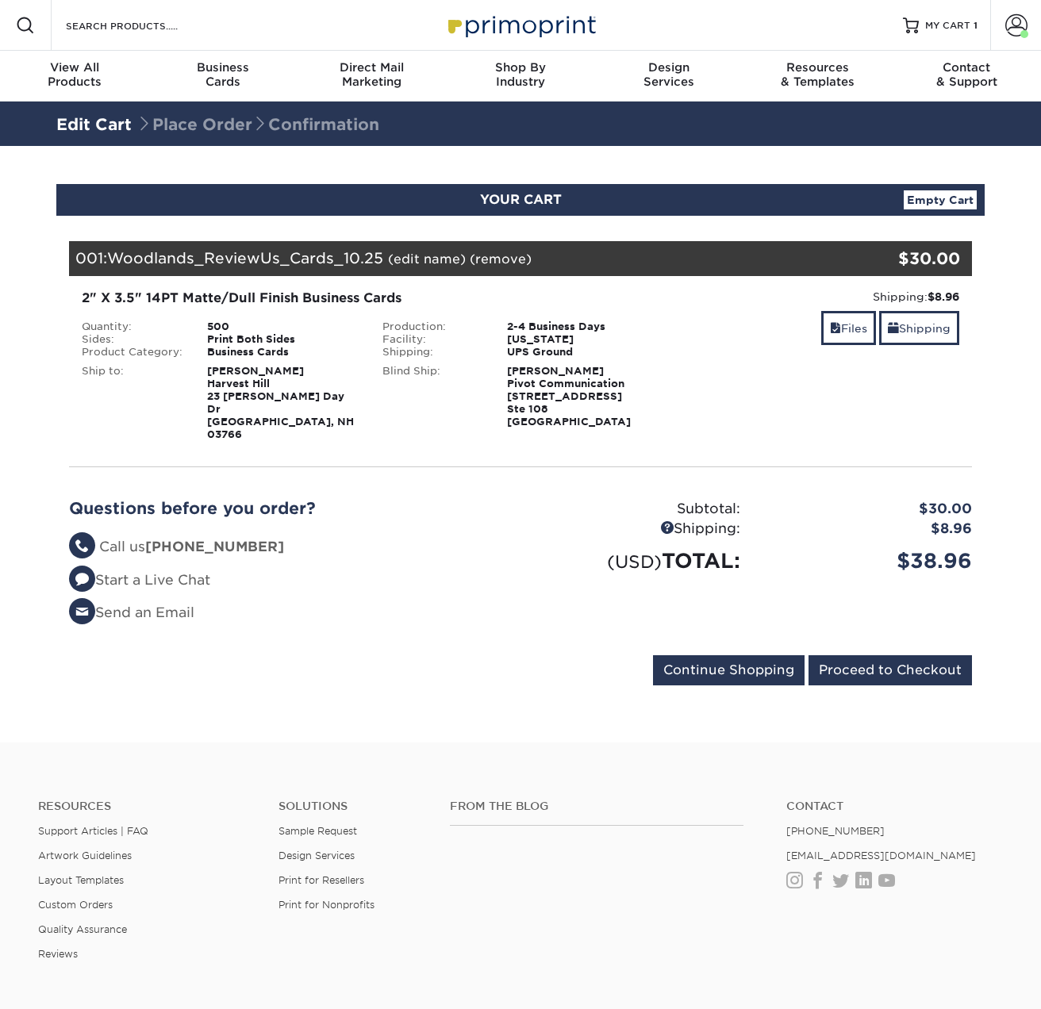
select select "271823"
select select "152231"
click at [930, 332] on link "Shipping" at bounding box center [919, 328] width 80 height 34
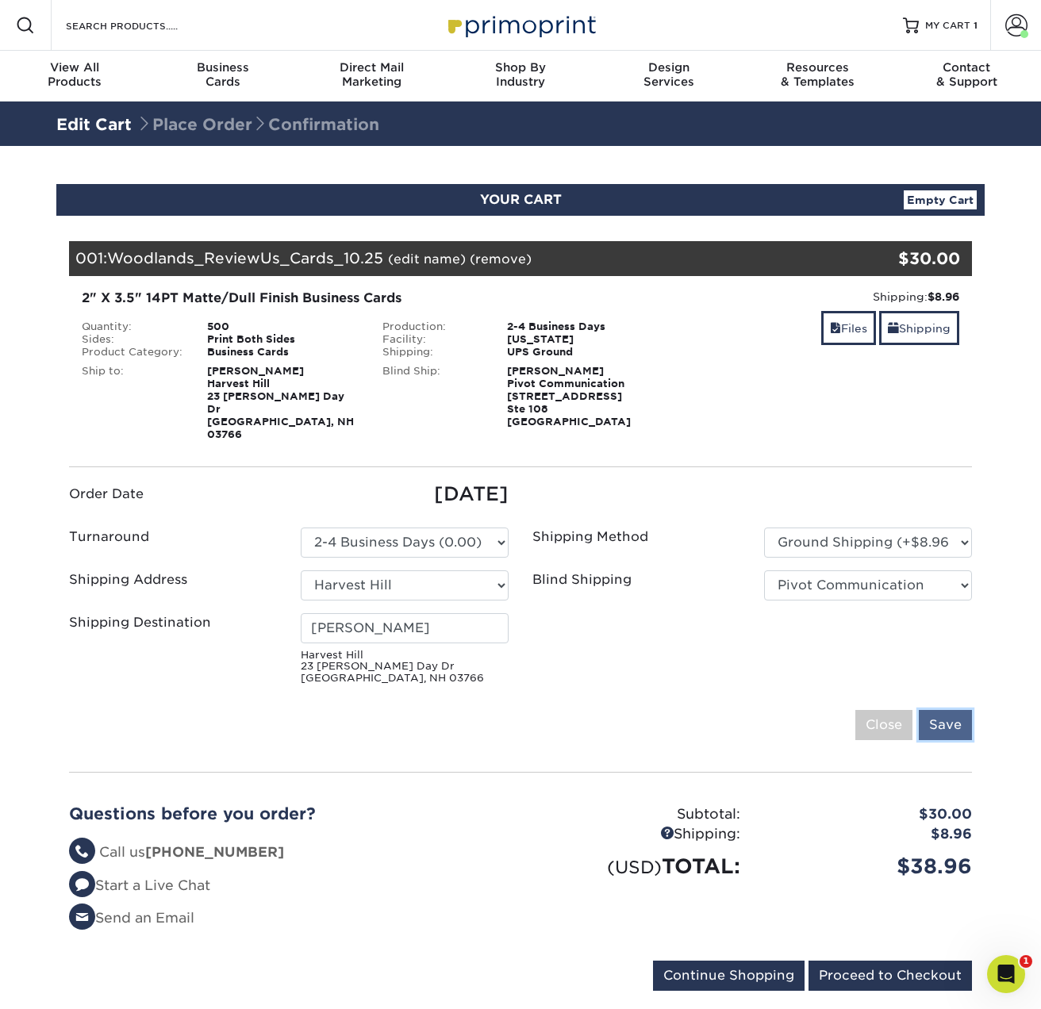
click at [953, 712] on input "Save" at bounding box center [945, 725] width 53 height 30
click at [896, 961] on input "Proceed to Checkout" at bounding box center [889, 976] width 163 height 30
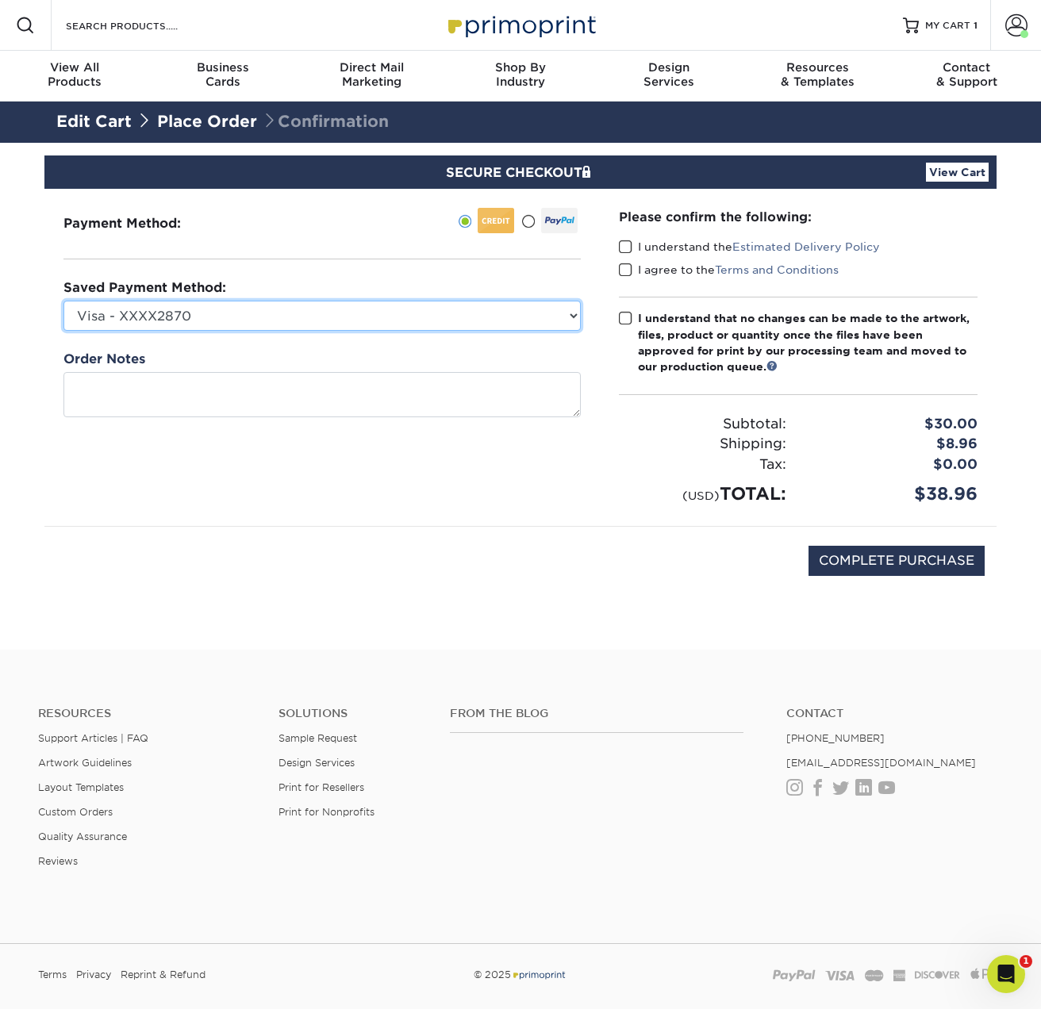
click at [232, 305] on select "Visa - XXXX2870 Visa - XXXX6029 Visa - XXXX9328 New Credit Card" at bounding box center [321, 316] width 517 height 30
select select "38554"
click at [63, 301] on select "Visa - XXXX2870 Visa - XXXX6029 Visa - XXXX9328 New Credit Card" at bounding box center [321, 316] width 517 height 30
drag, startPoint x: 624, startPoint y: 247, endPoint x: 622, endPoint y: 265, distance: 17.6
click at [624, 250] on span at bounding box center [625, 247] width 13 height 15
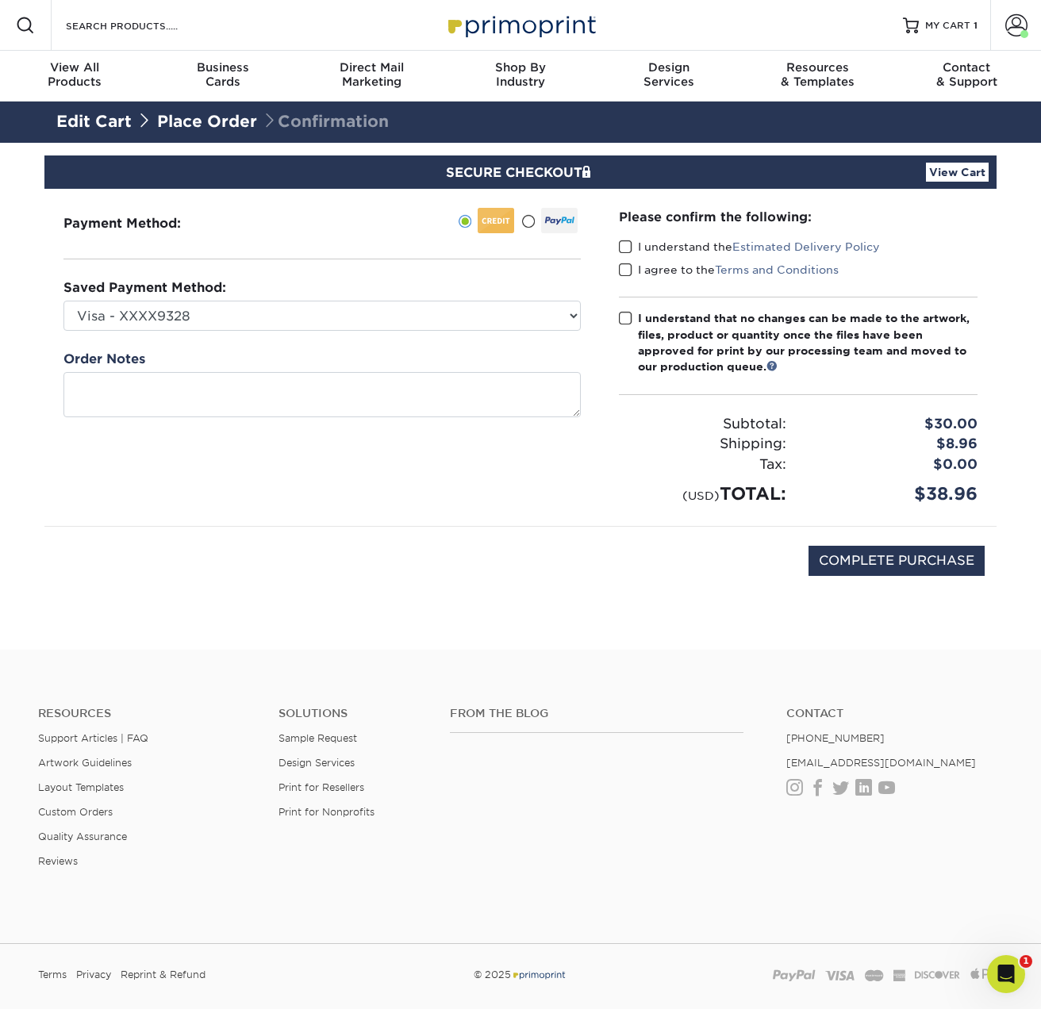
click at [0, 0] on input "I understand the Estimated Delivery Policy" at bounding box center [0, 0] width 0 height 0
click at [622, 269] on span at bounding box center [625, 270] width 13 height 15
click at [0, 0] on input "I agree to the Terms and Conditions" at bounding box center [0, 0] width 0 height 0
click at [632, 319] on label "I understand that no changes can be made to the artwork, files, product or quan…" at bounding box center [798, 342] width 359 height 65
click at [0, 0] on input "I understand that no changes can be made to the artwork, files, product or quan…" at bounding box center [0, 0] width 0 height 0
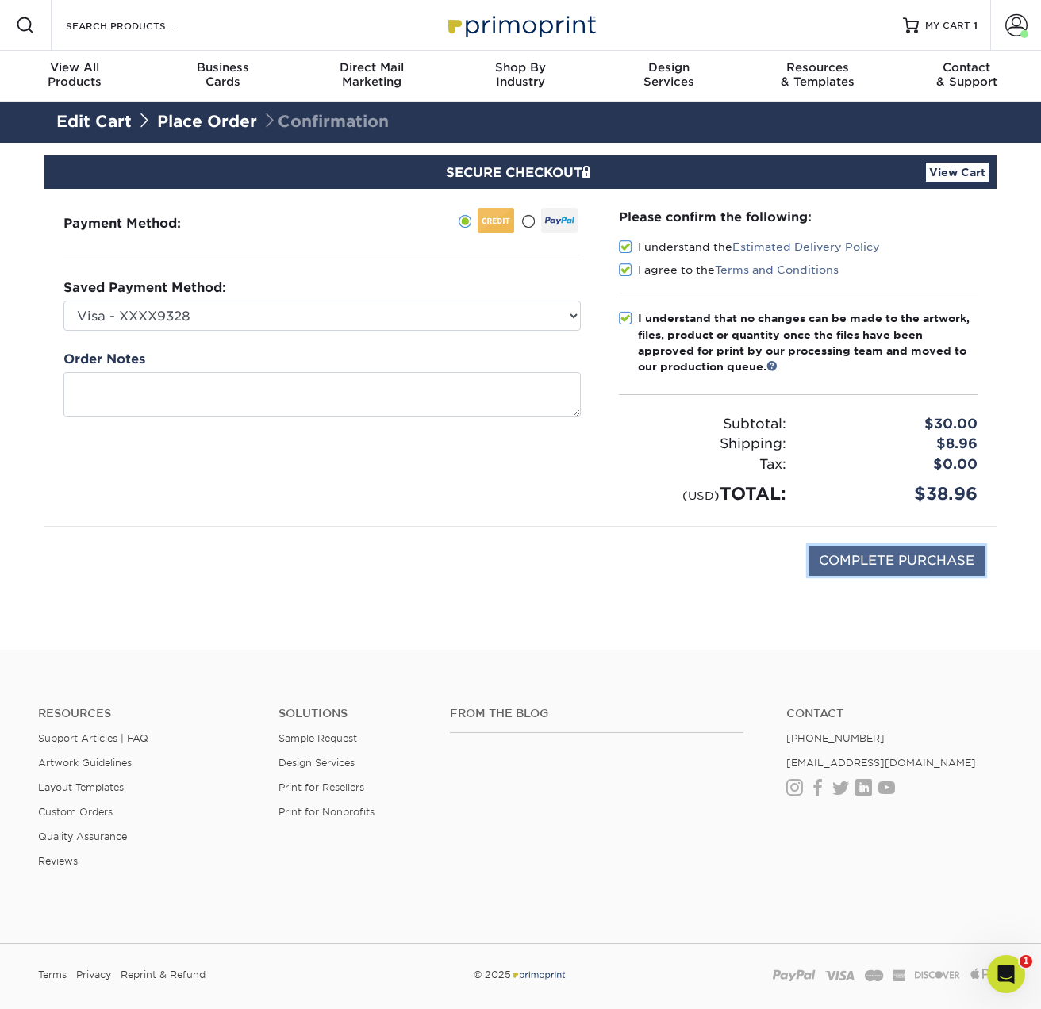
click at [853, 559] on input "COMPLETE PURCHASE" at bounding box center [896, 561] width 176 height 30
type input "PROCESSING, PLEASE WAIT..."
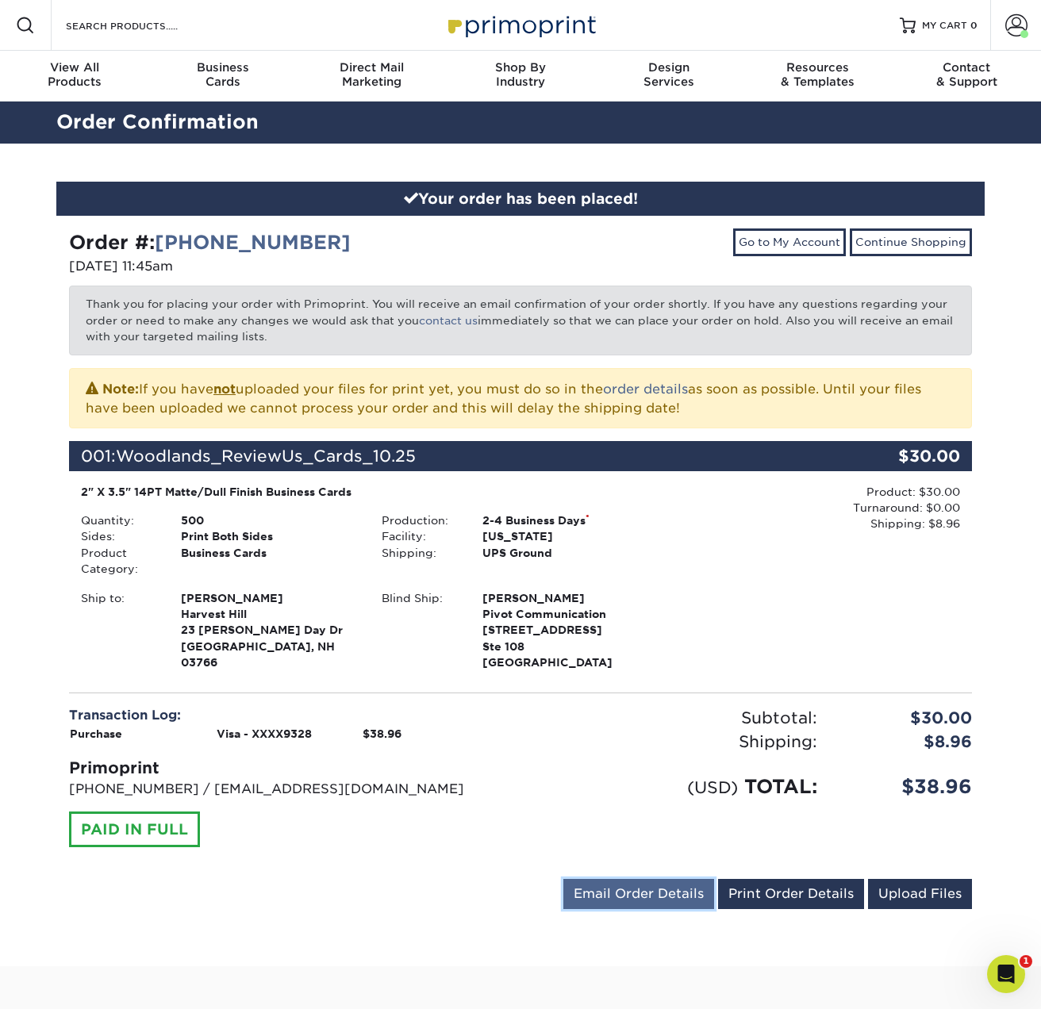
click at [653, 891] on link "Email Order Details" at bounding box center [638, 894] width 151 height 30
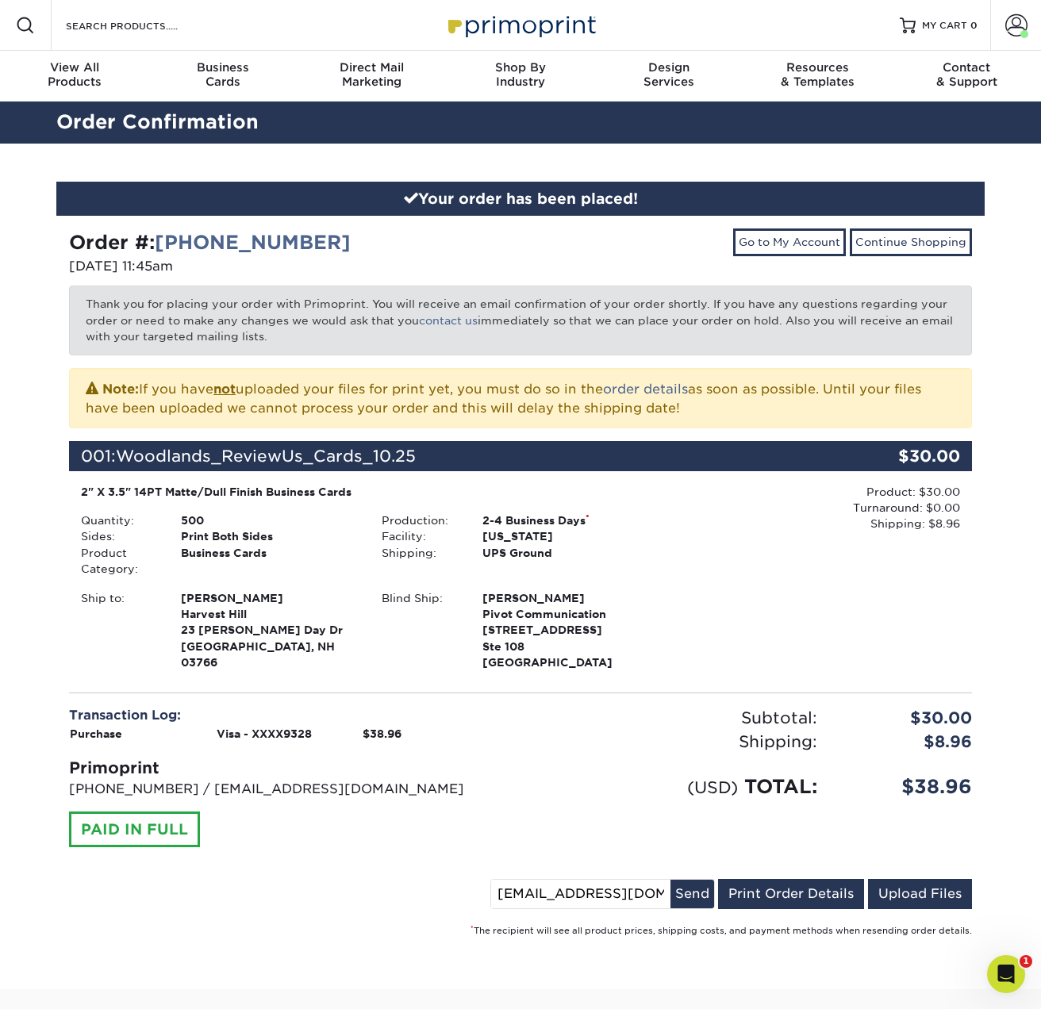
click at [613, 821] on div "Subtotal: $30.00 Shipping: $8.96 Discounts: - $0.00 (USD) TOTAL: $38.96" at bounding box center [751, 786] width 463 height 160
click at [796, 902] on link "Print Order Details" at bounding box center [791, 894] width 146 height 30
